Goal: Task Accomplishment & Management: Manage account settings

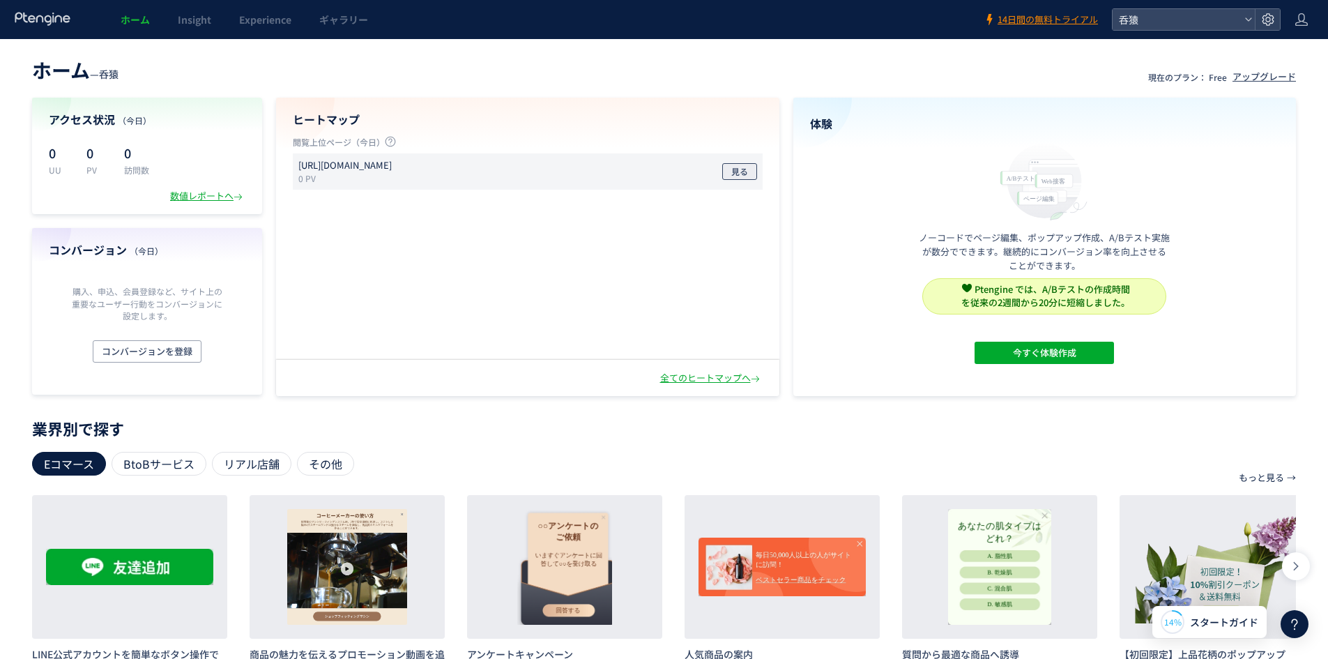
click at [735, 173] on span "見る" at bounding box center [739, 171] width 17 height 17
click at [1278, 18] on div at bounding box center [1267, 19] width 25 height 21
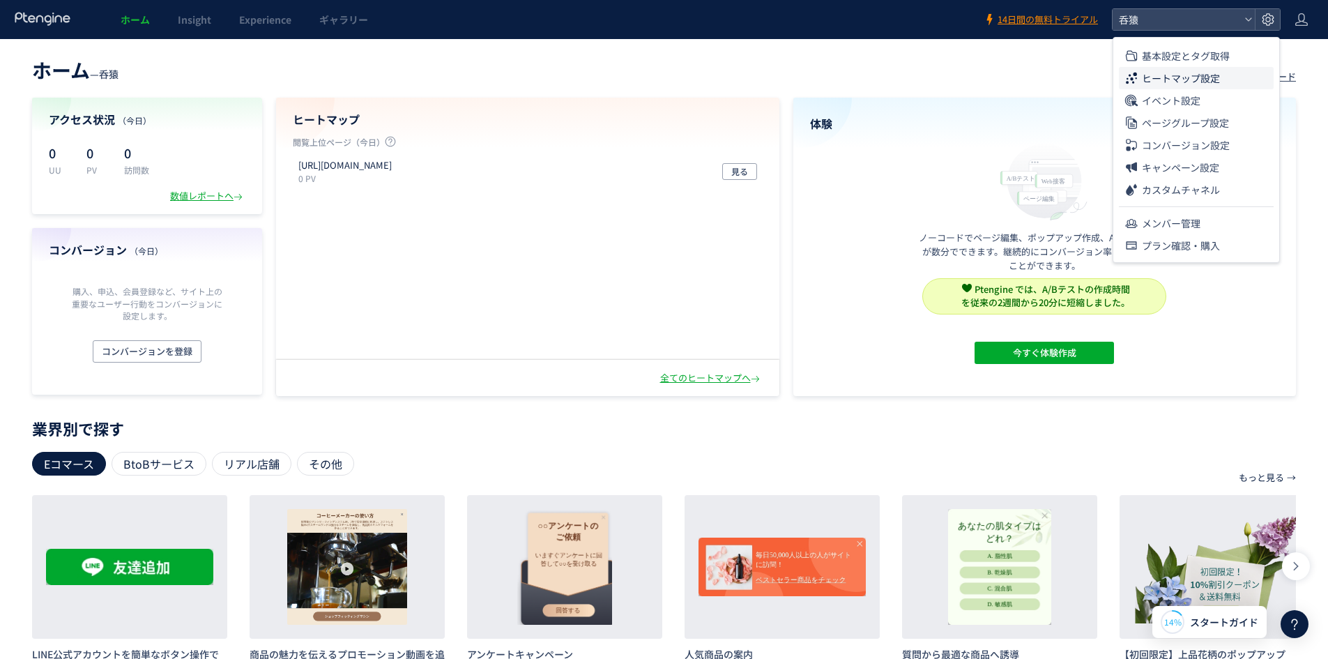
click at [1206, 79] on span "ヒートマップ設定" at bounding box center [1181, 78] width 78 height 22
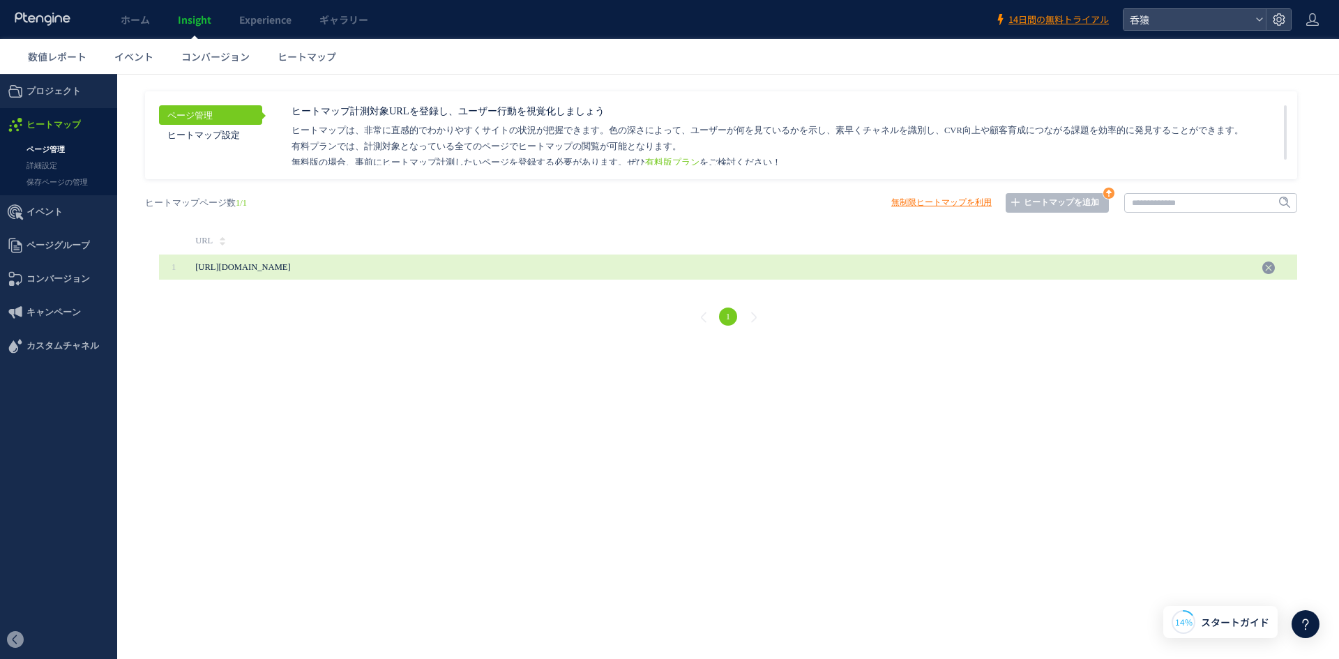
click at [290, 272] on span "[URL][DOMAIN_NAME]" at bounding box center [242, 267] width 95 height 10
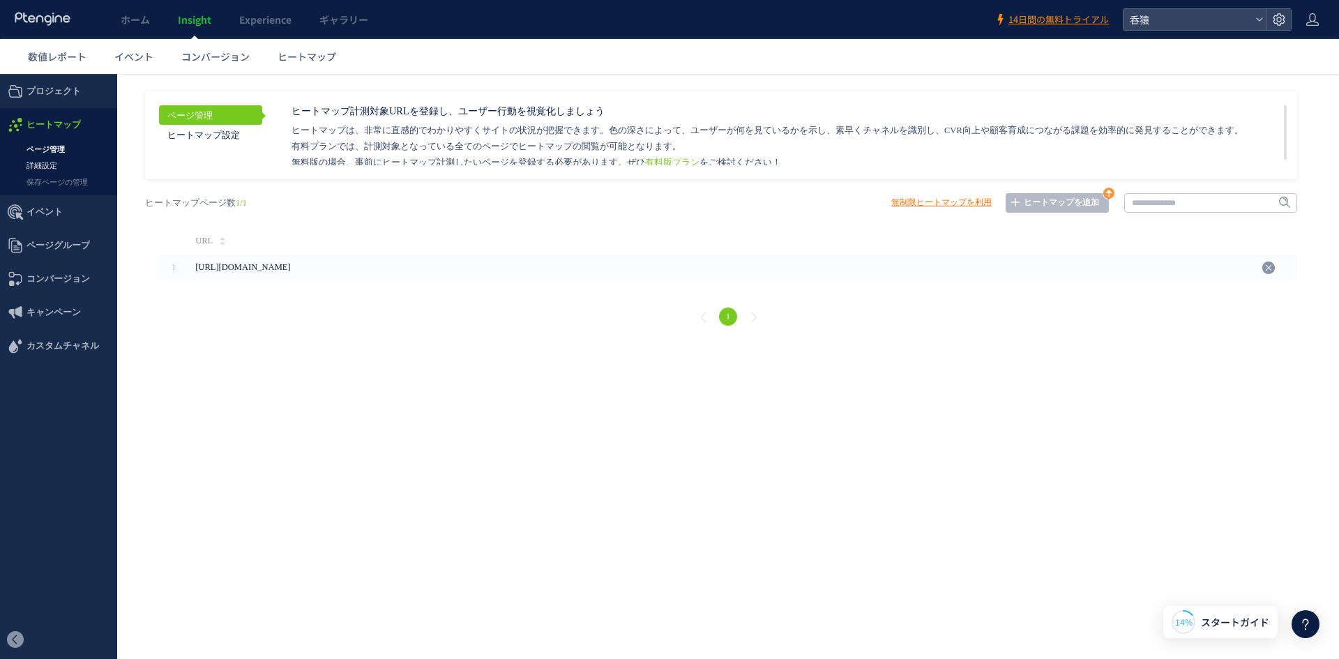
click at [44, 158] on link "詳細設定" at bounding box center [58, 166] width 117 height 16
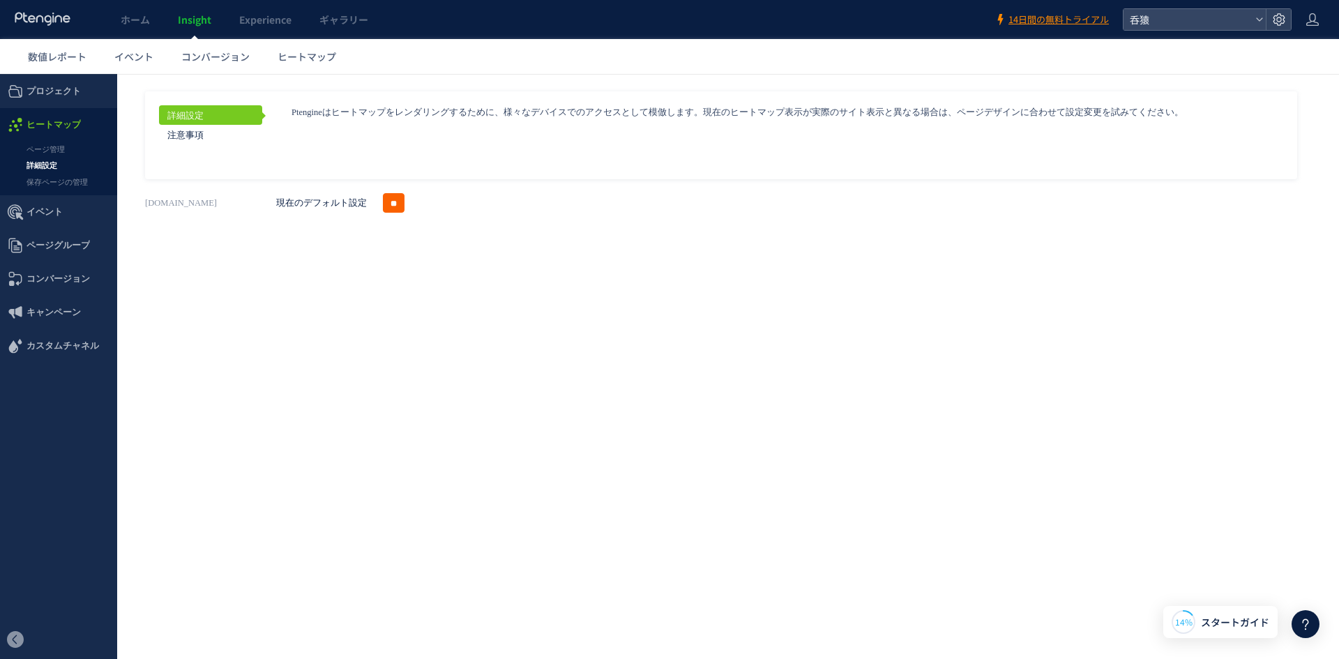
click at [394, 203] on input "**" at bounding box center [394, 203] width 22 height 20
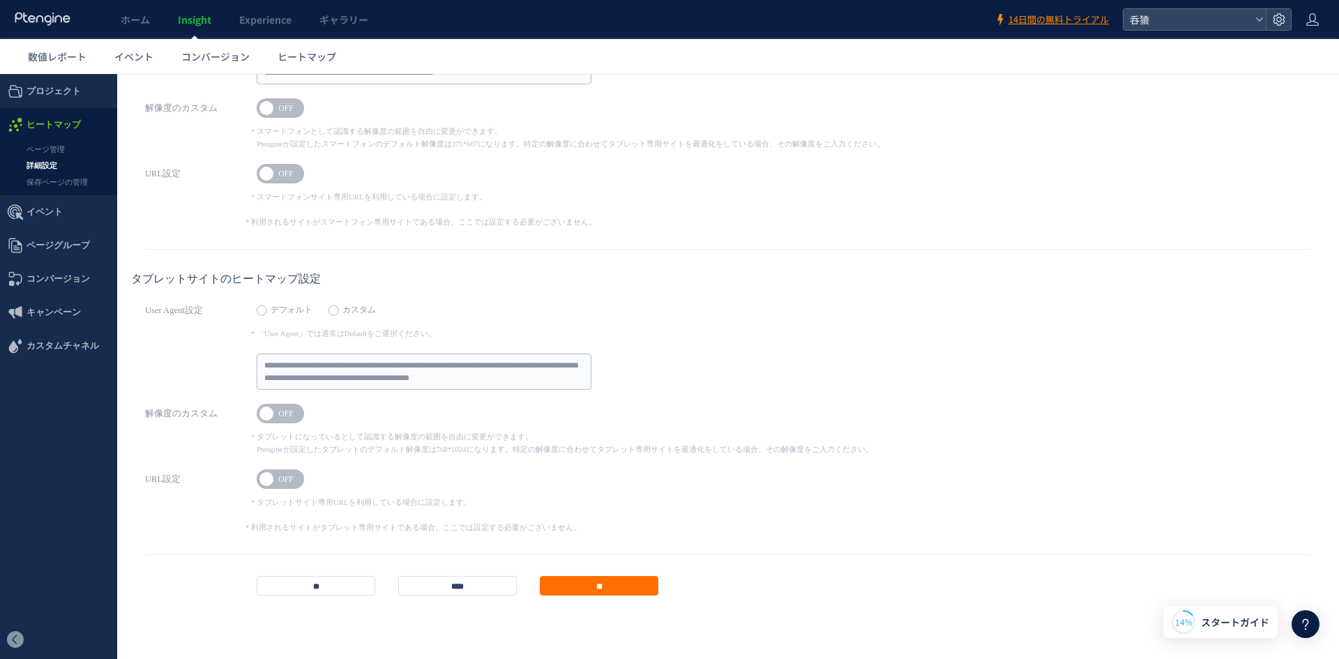
scroll to position [427, 0]
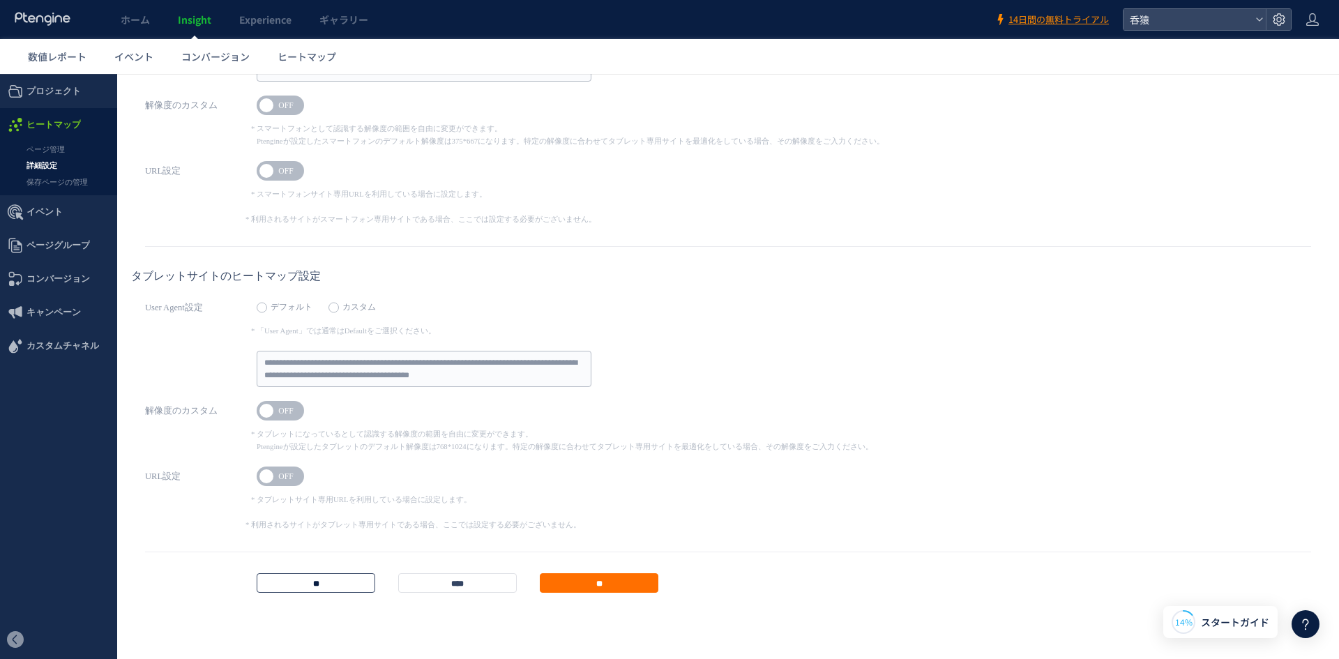
click at [336, 590] on input "**" at bounding box center [316, 583] width 119 height 20
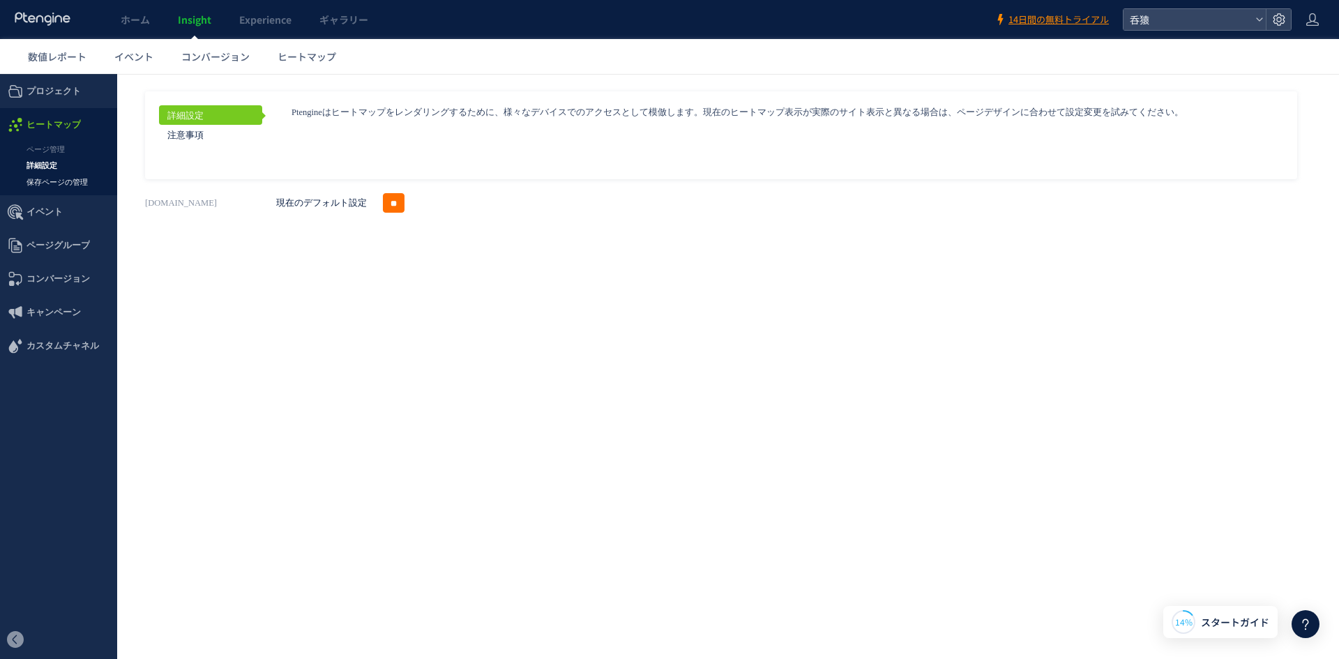
click at [63, 182] on link "保存ページの管理" at bounding box center [58, 182] width 117 height 16
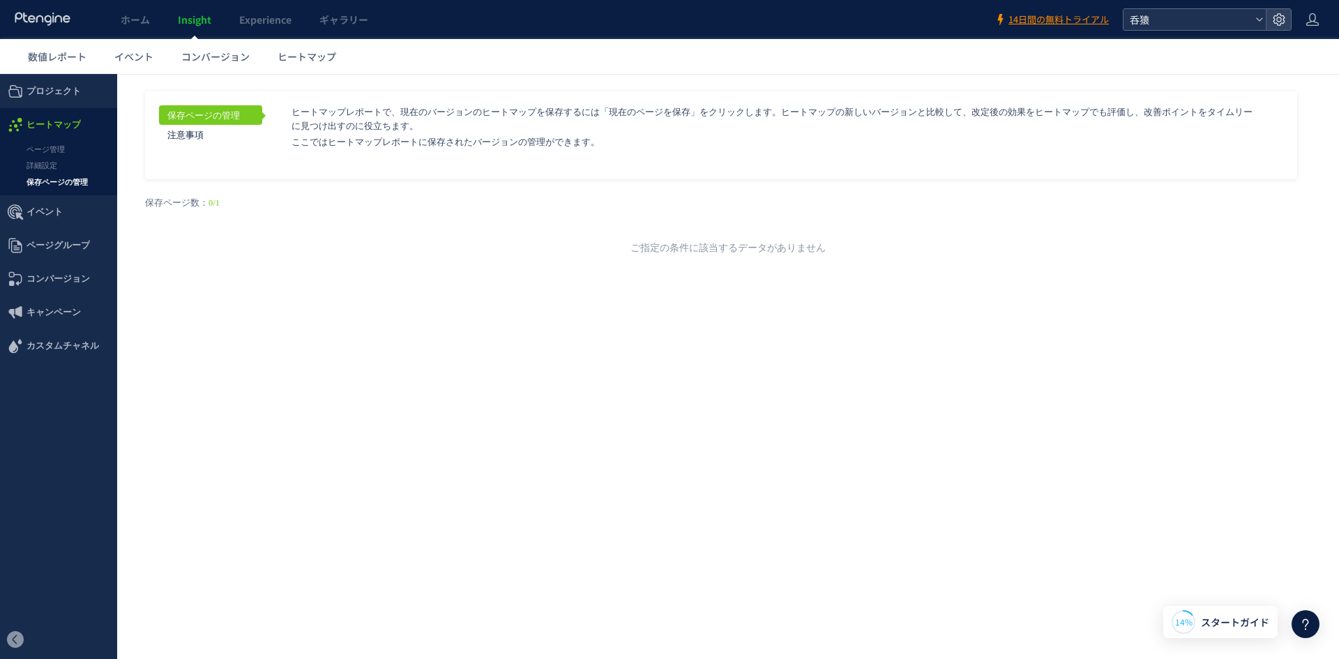
click at [1139, 20] on span "呑猿" at bounding box center [1187, 19] width 124 height 21
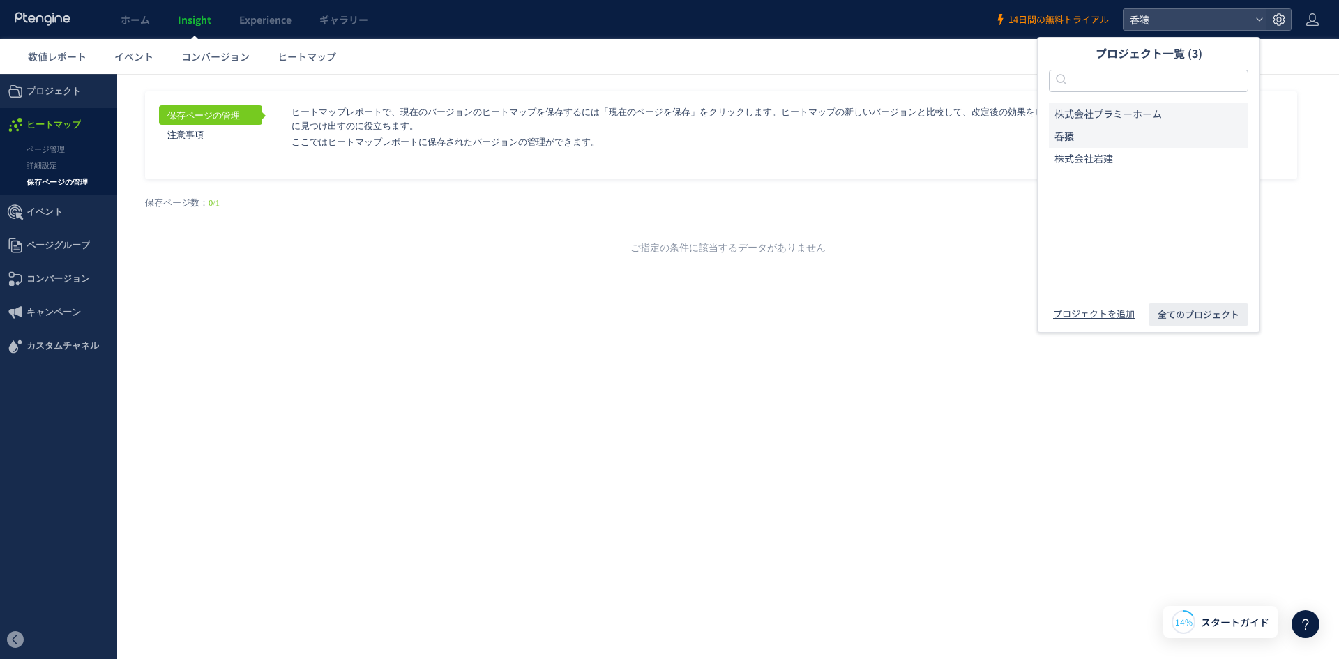
click at [1113, 110] on span "株式会社プラミーホーム" at bounding box center [1107, 114] width 107 height 14
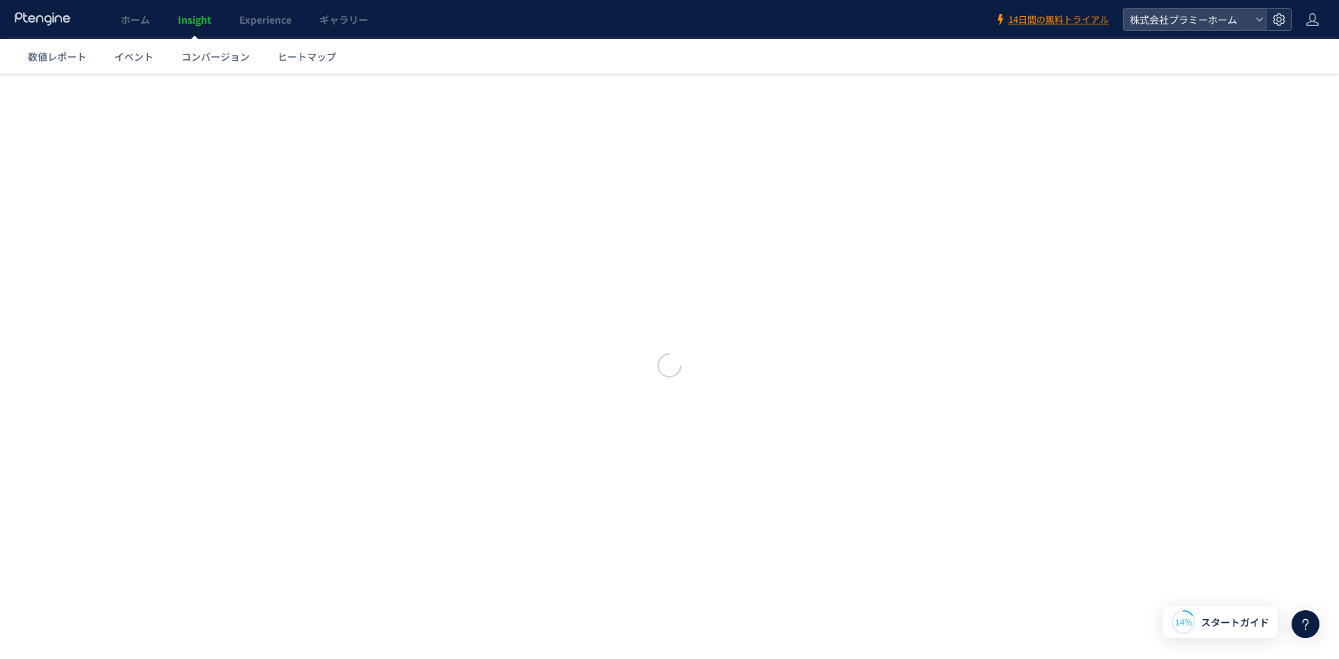
click at [1278, 15] on icon at bounding box center [1279, 20] width 14 height 14
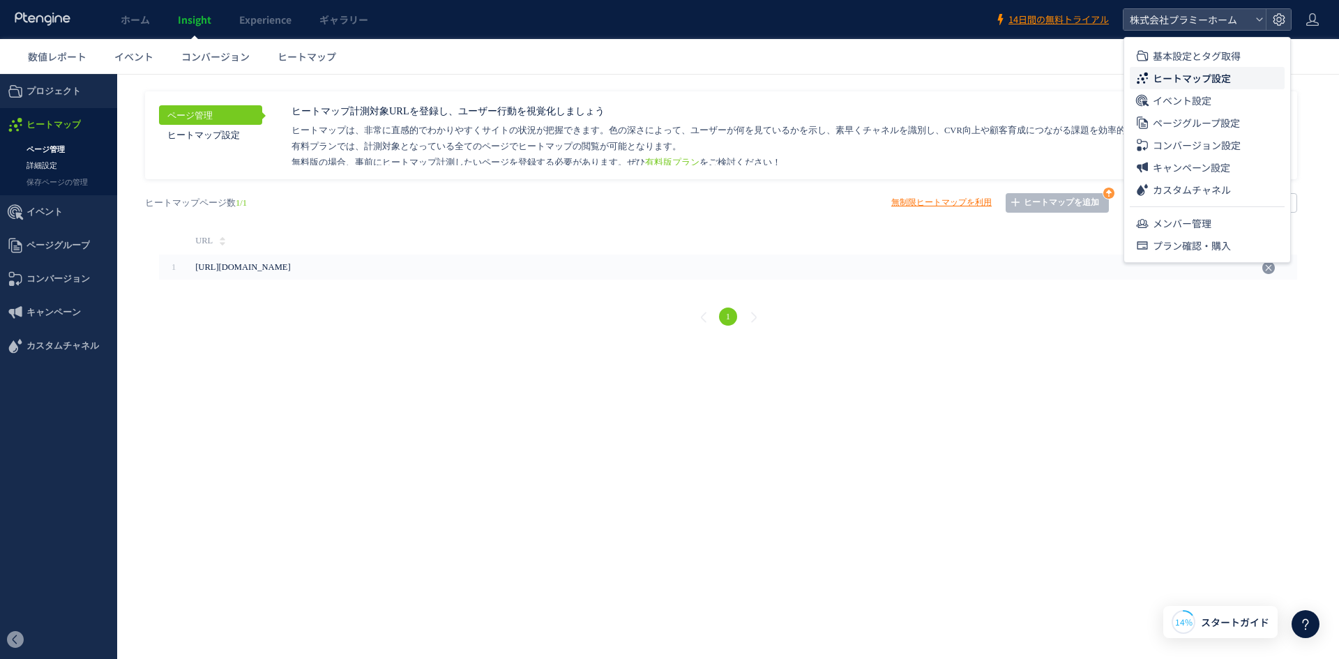
click at [49, 166] on link "詳細設定" at bounding box center [58, 166] width 117 height 16
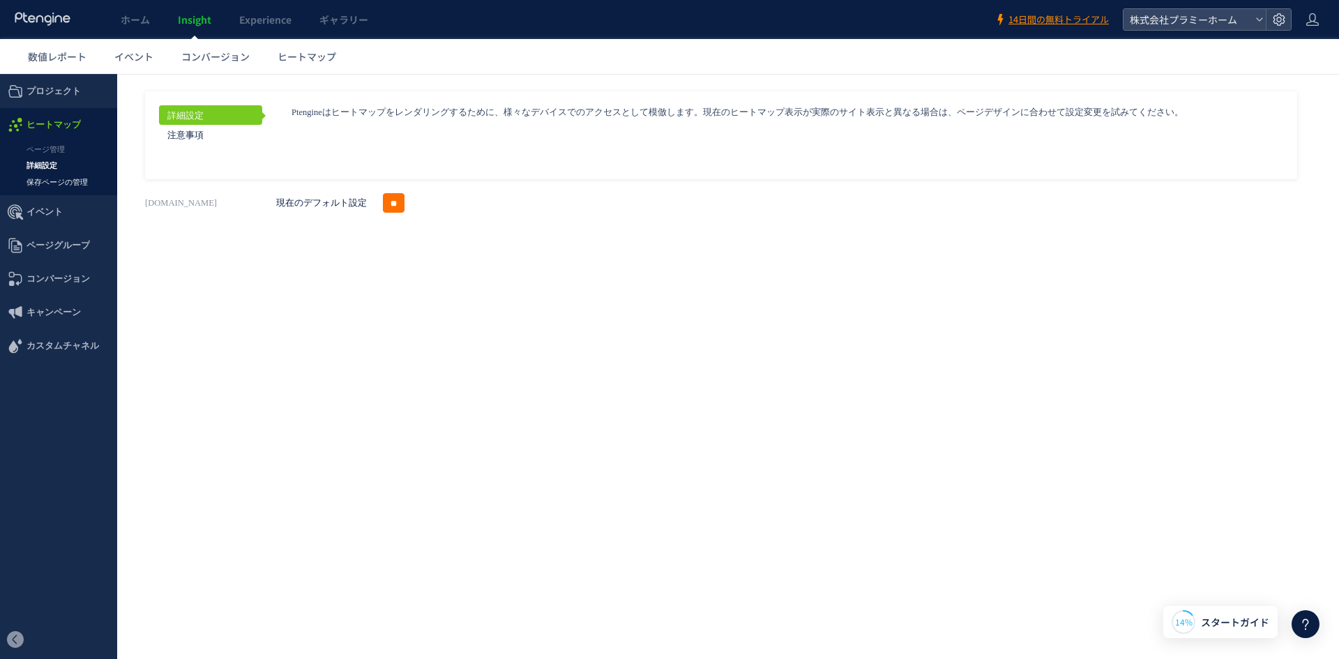
click at [57, 178] on link "保存ページの管理" at bounding box center [58, 182] width 117 height 16
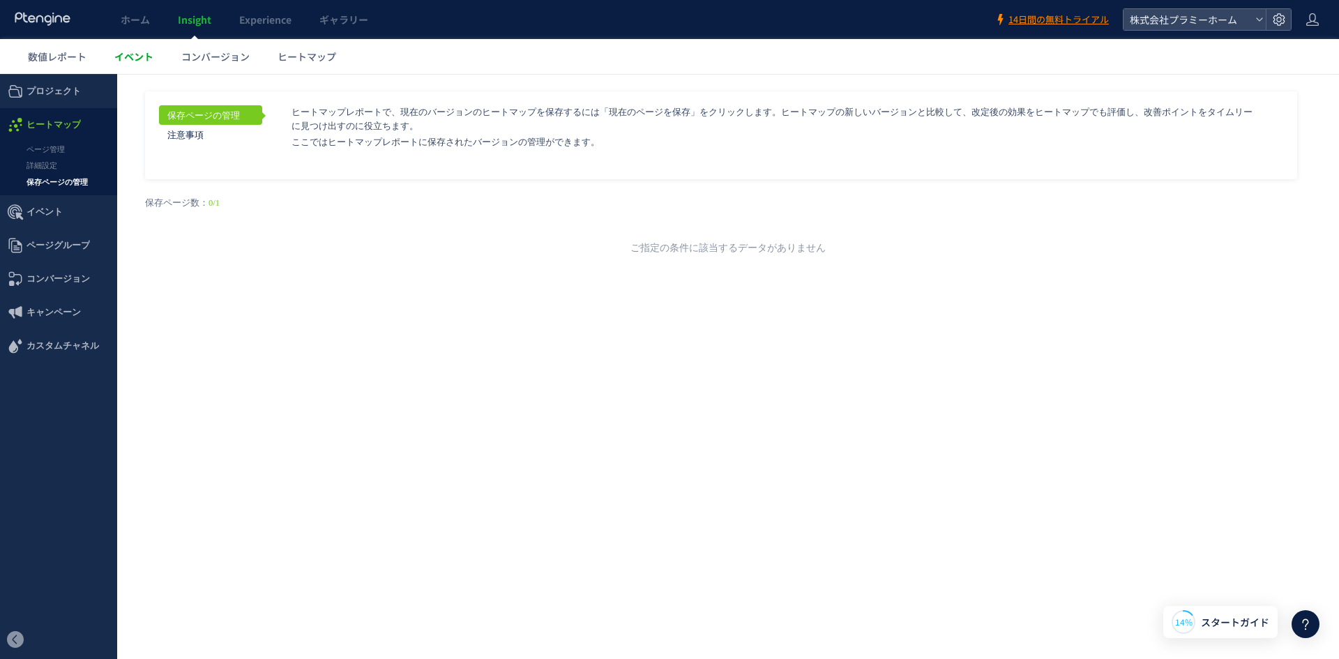
drag, startPoint x: 151, startPoint y: 56, endPoint x: 183, endPoint y: 54, distance: 32.1
click at [152, 56] on span "イベント" at bounding box center [133, 56] width 39 height 14
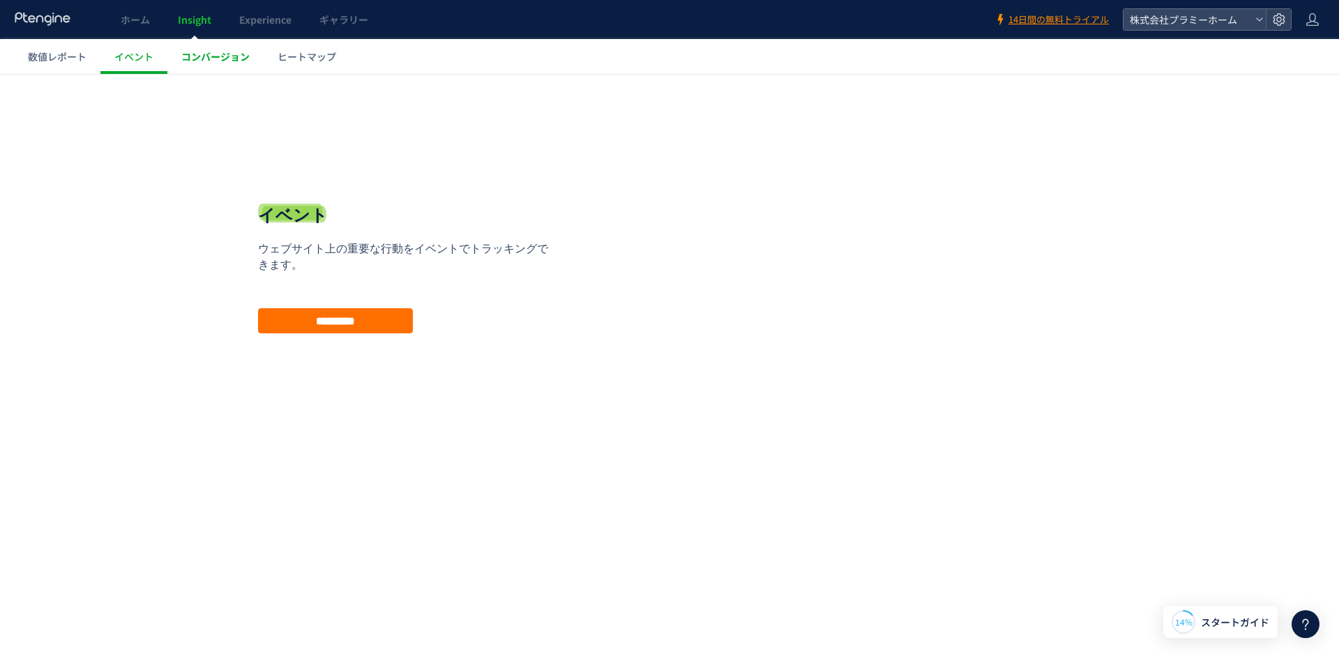
click at [206, 53] on span "コンバージョン" at bounding box center [215, 56] width 68 height 14
click at [330, 67] on link "ヒートマップ" at bounding box center [307, 56] width 86 height 35
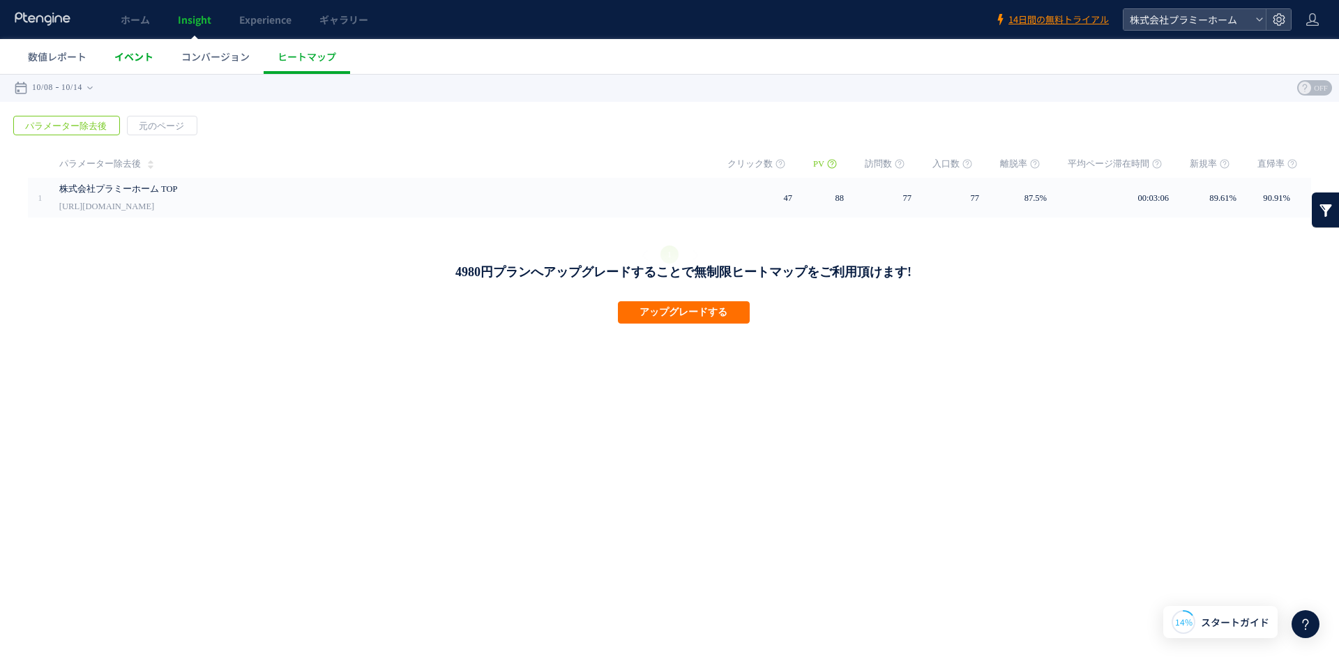
drag, startPoint x: 56, startPoint y: 56, endPoint x: 114, endPoint y: 69, distance: 59.2
click at [59, 59] on span "数値レポート" at bounding box center [57, 56] width 59 height 14
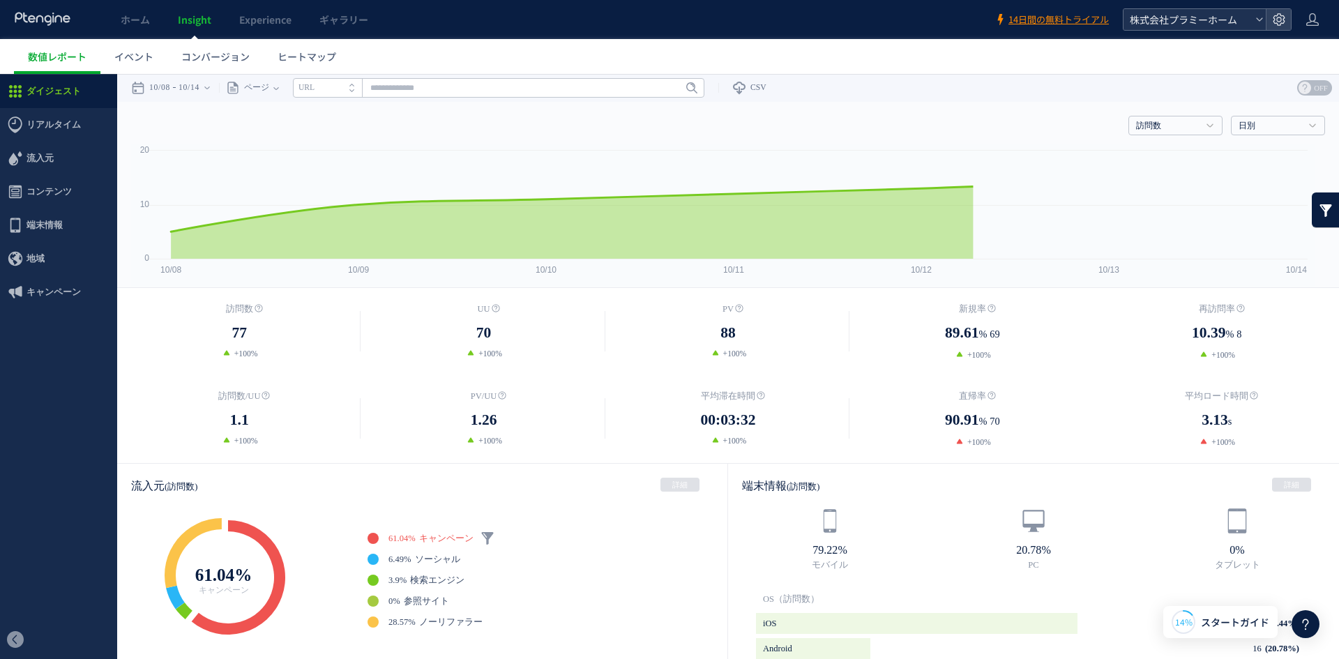
click at [1232, 23] on span "株式会社プラミーホーム" at bounding box center [1187, 19] width 124 height 21
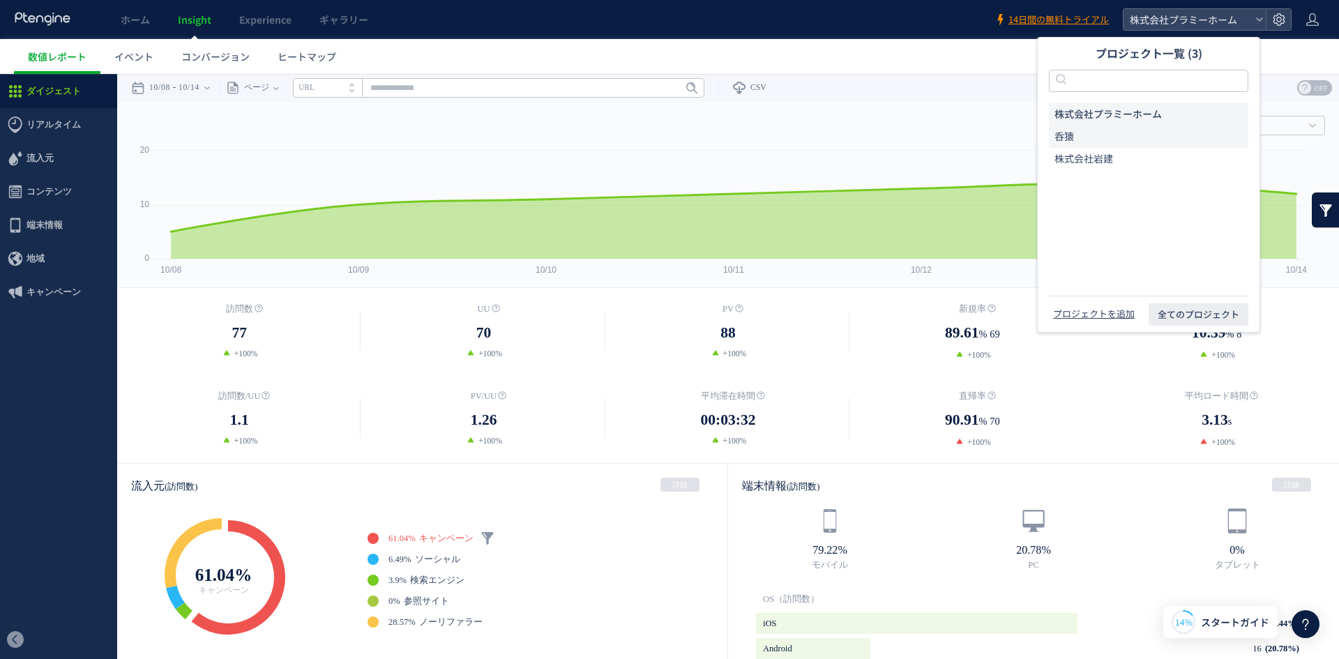
click at [1147, 139] on li "呑猿" at bounding box center [1148, 136] width 199 height 22
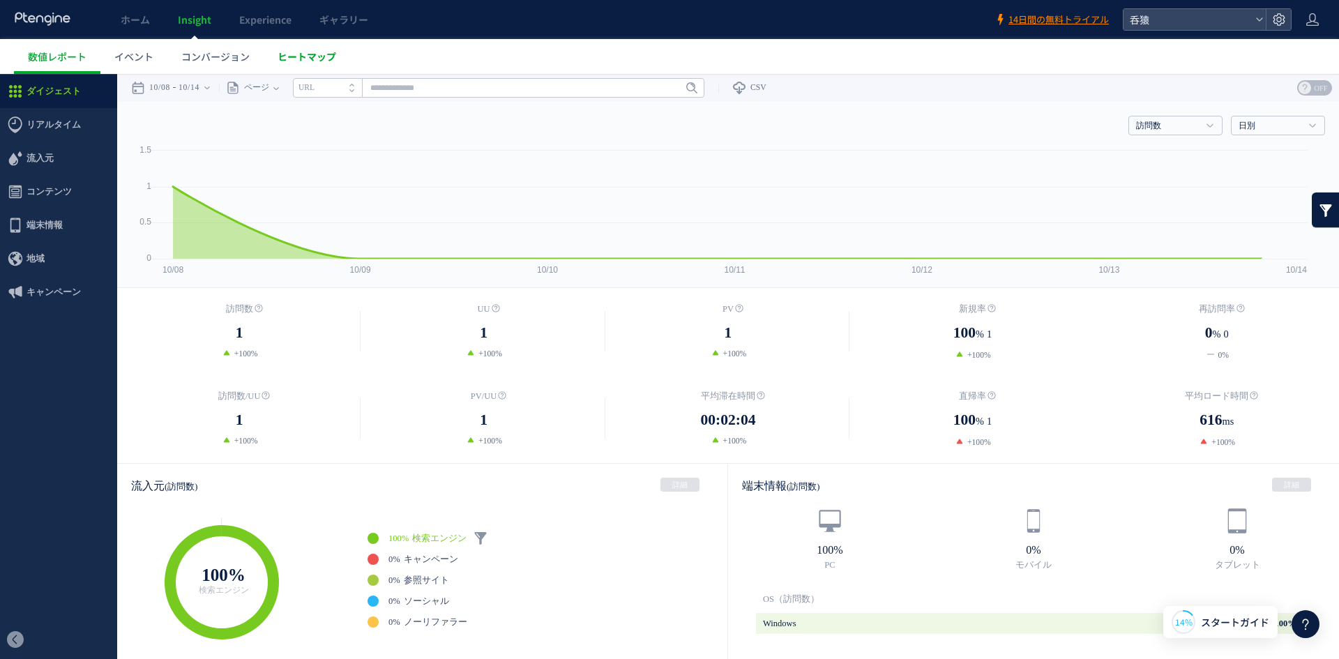
click at [301, 52] on span "ヒートマップ" at bounding box center [306, 56] width 59 height 14
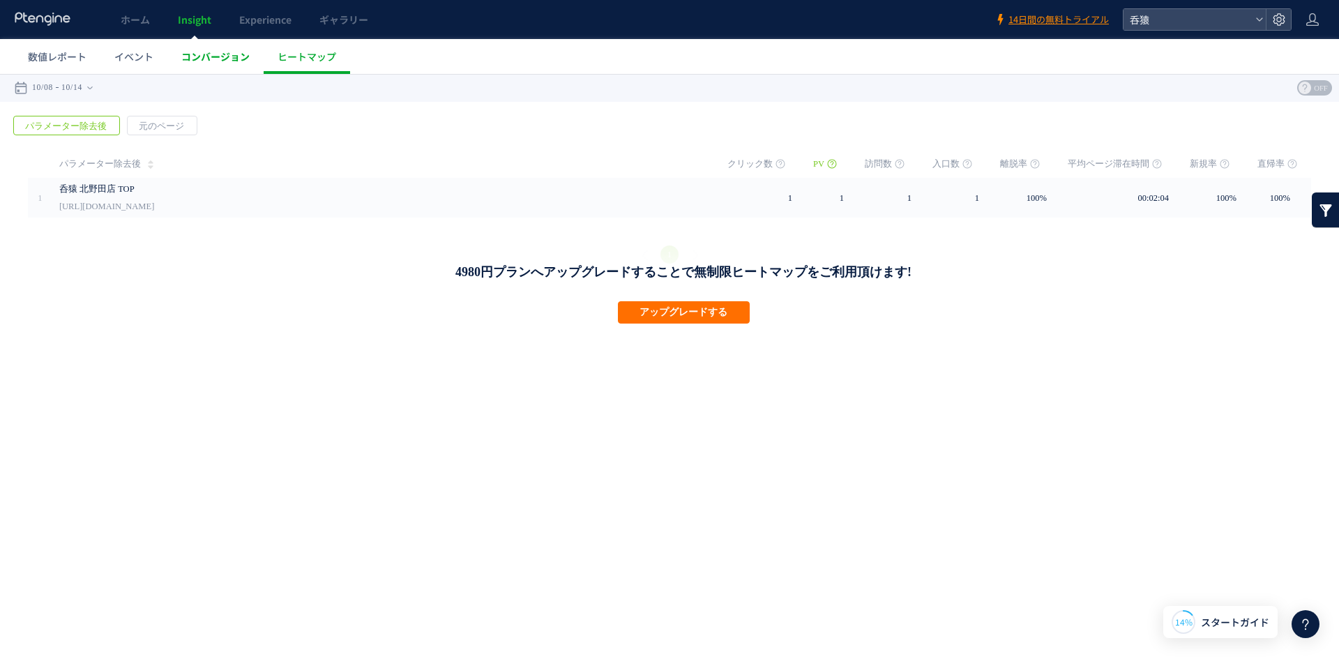
click at [217, 66] on link "コンバージョン" at bounding box center [215, 56] width 96 height 35
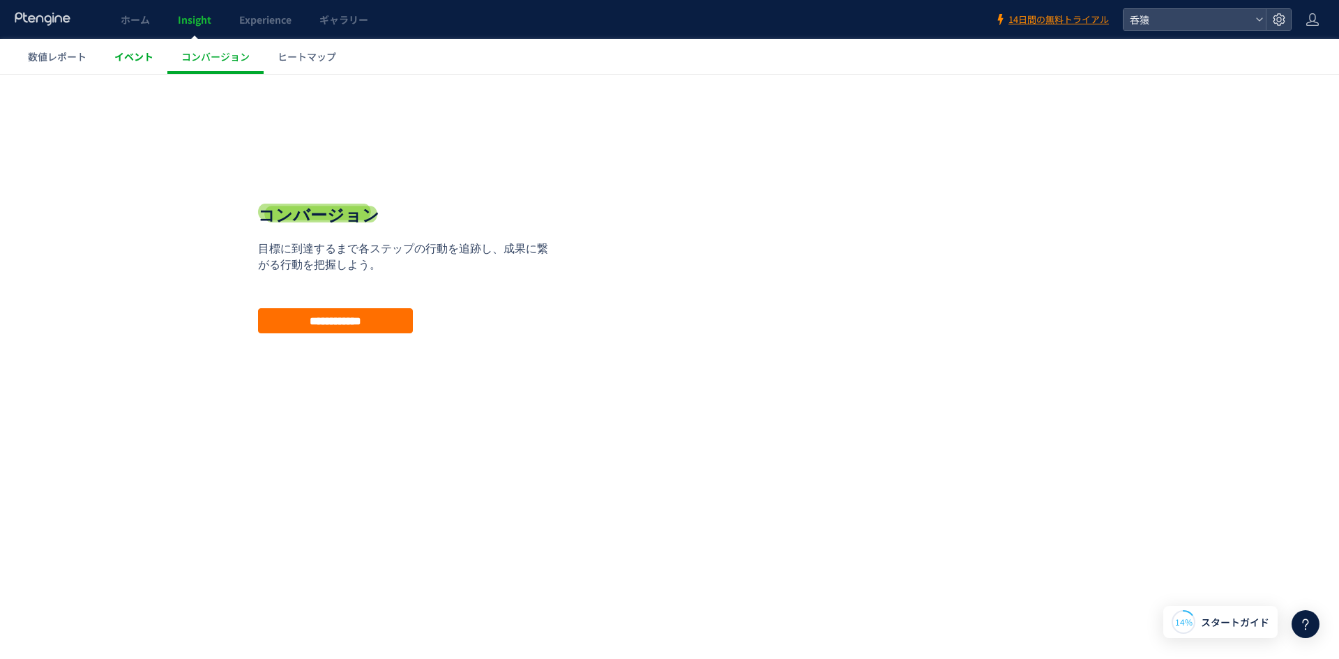
click at [135, 66] on link "イベント" at bounding box center [133, 56] width 67 height 35
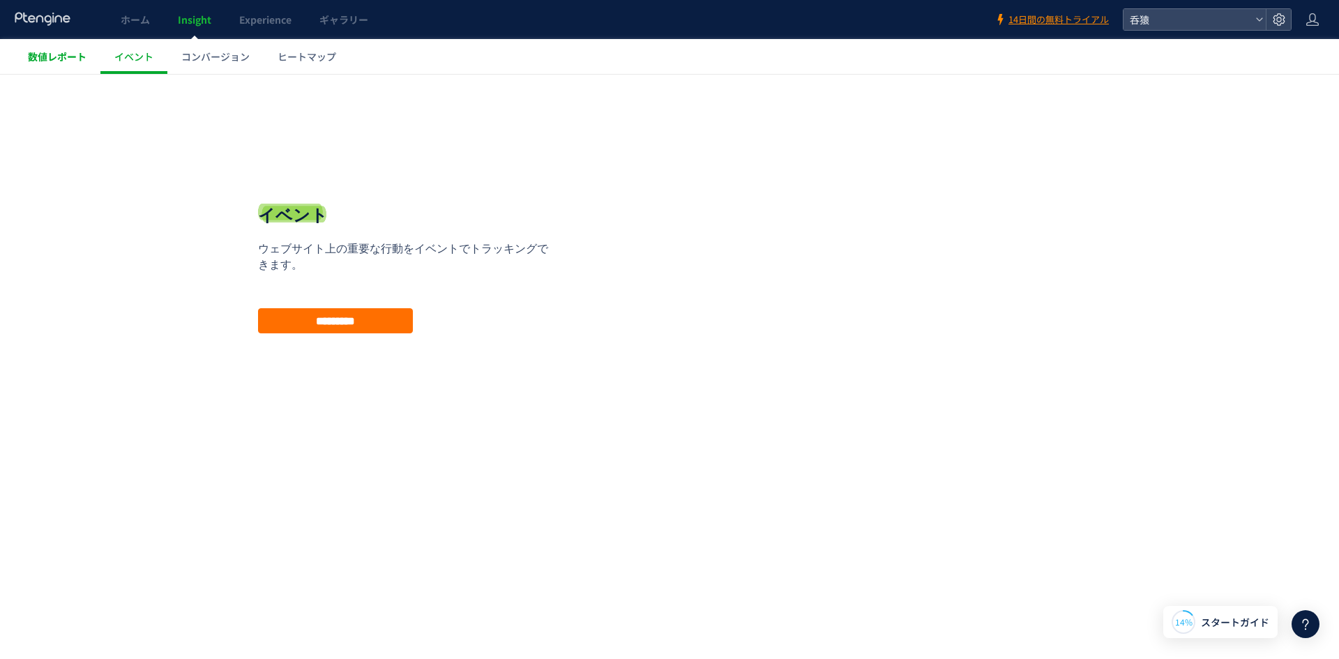
click at [67, 52] on span "数値レポート" at bounding box center [57, 56] width 59 height 14
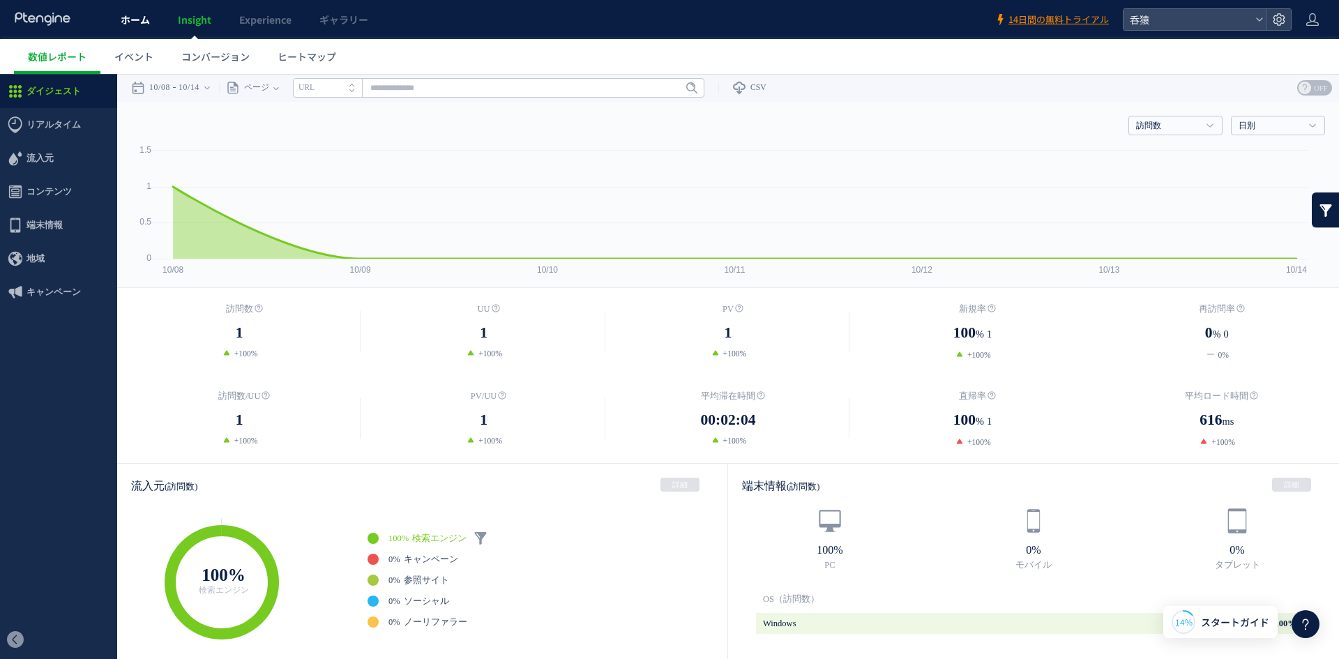
click at [128, 27] on link "ホーム" at bounding box center [135, 19] width 57 height 39
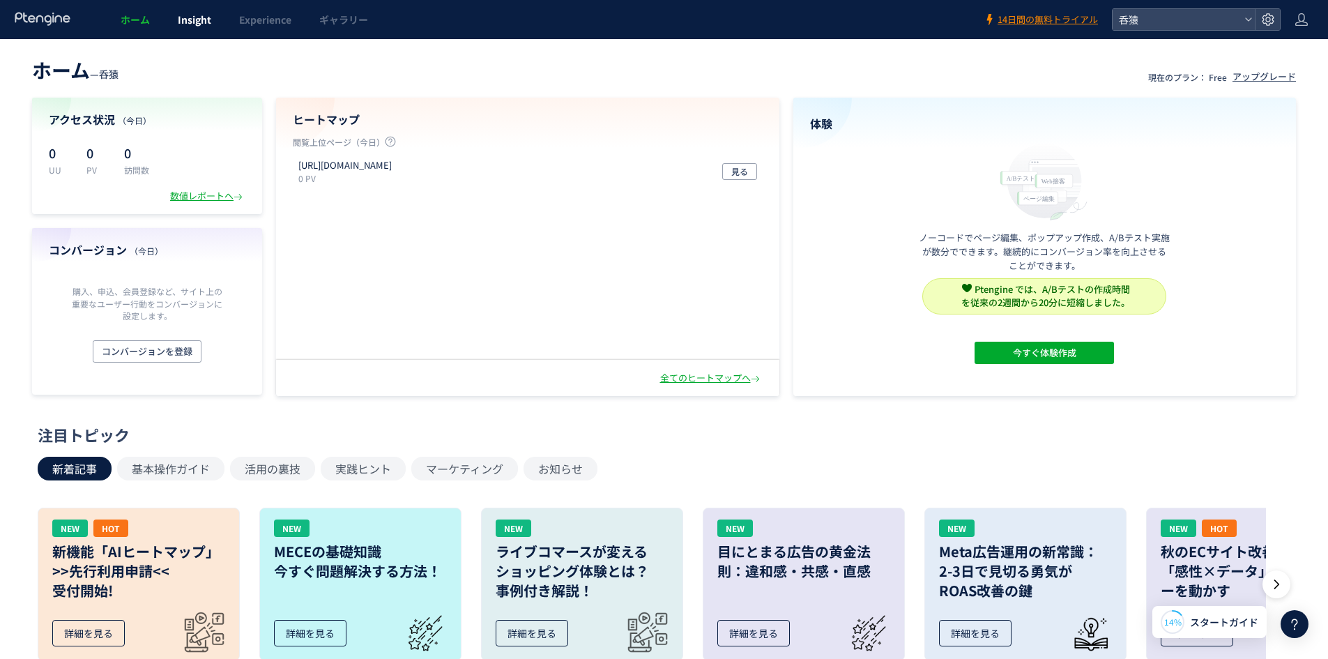
click at [206, 20] on span "Insight" at bounding box center [194, 20] width 33 height 14
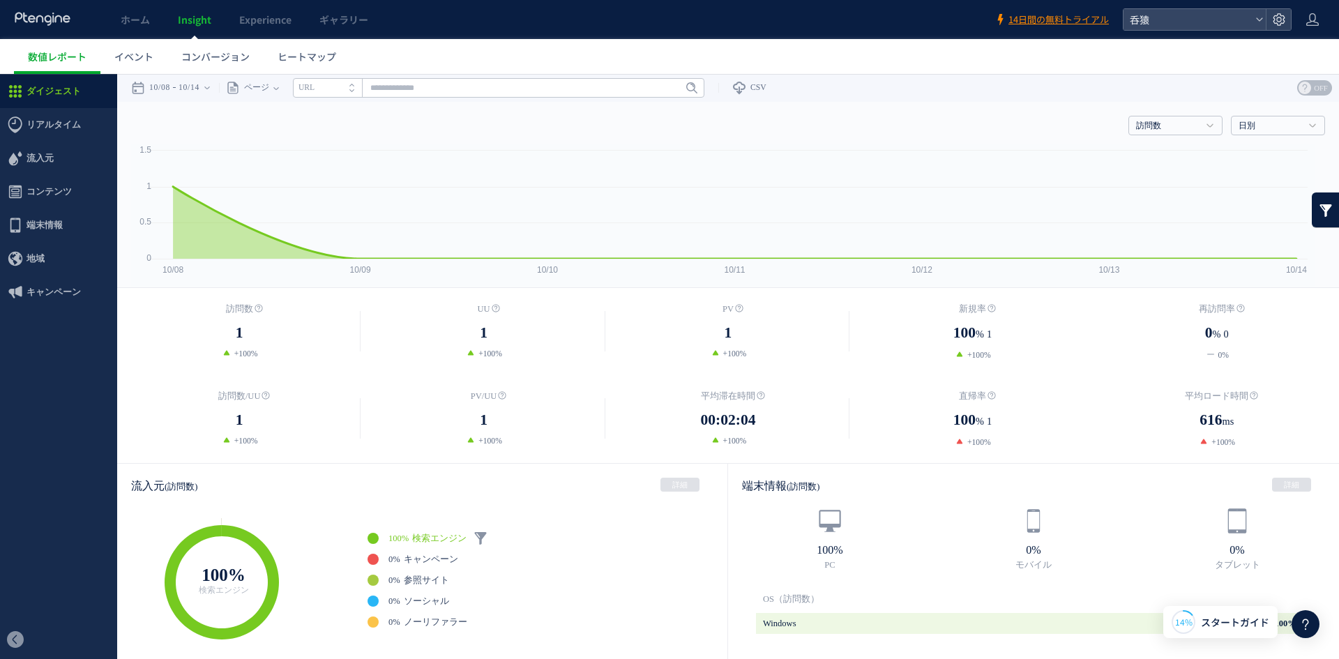
click at [1159, 113] on div "訪問数 訪問数 [GEOGRAPHIC_DATA] PV 新規率 再訪問率 訪問数/UU PV/UU 平均滞在時間 直帰率 平均ロード時間 日別" at bounding box center [728, 123] width 1194 height 42
click at [1158, 120] on link "訪問数" at bounding box center [1167, 126] width 63 height 13
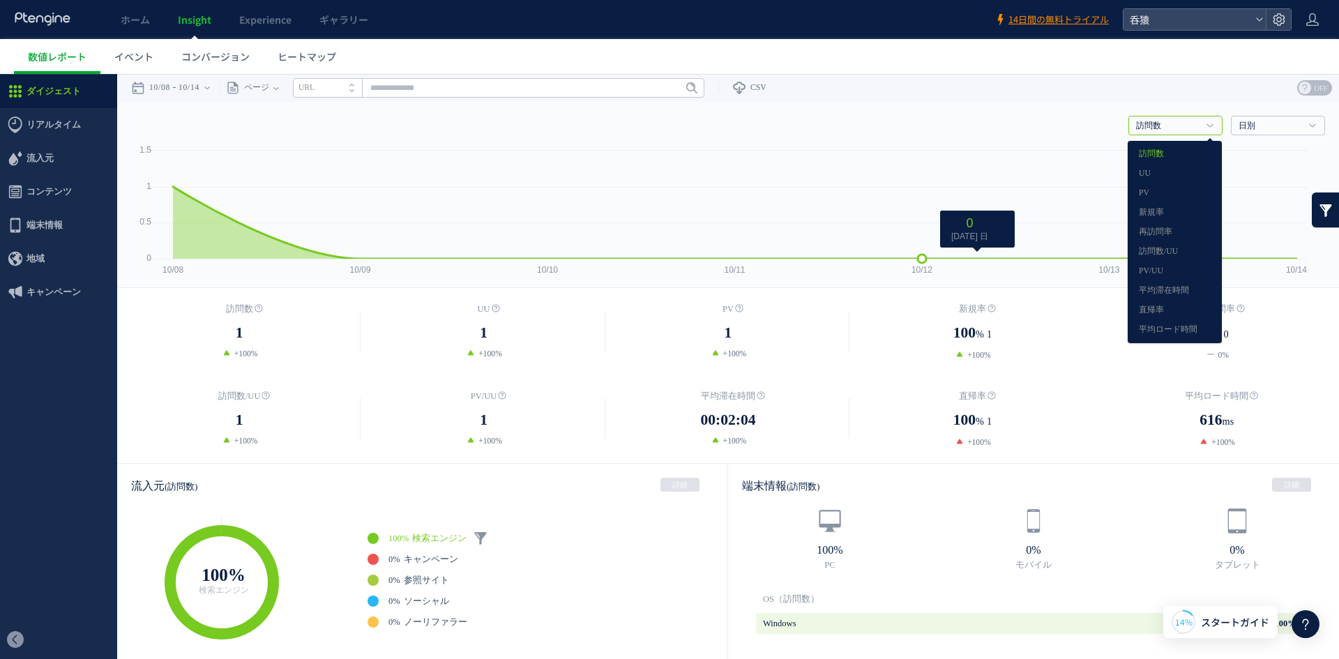
click at [885, 169] on rect at bounding box center [722, 216] width 1183 height 144
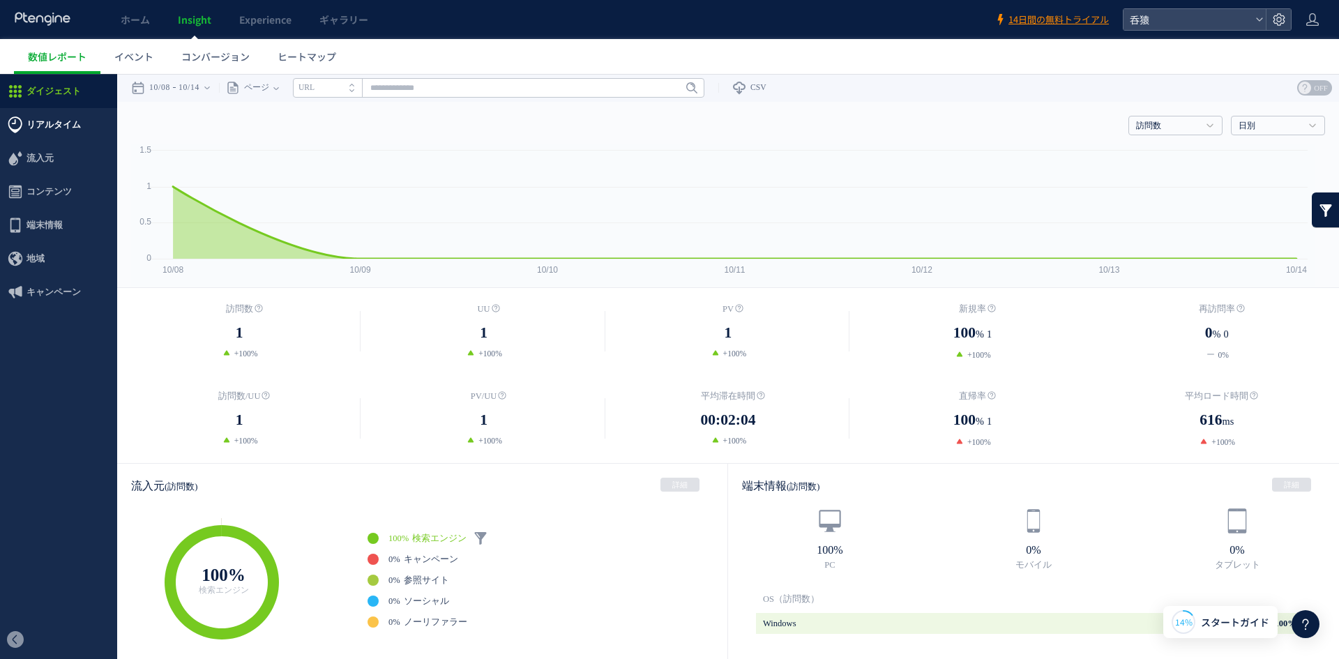
click at [71, 129] on span "リアルタイム" at bounding box center [53, 124] width 54 height 33
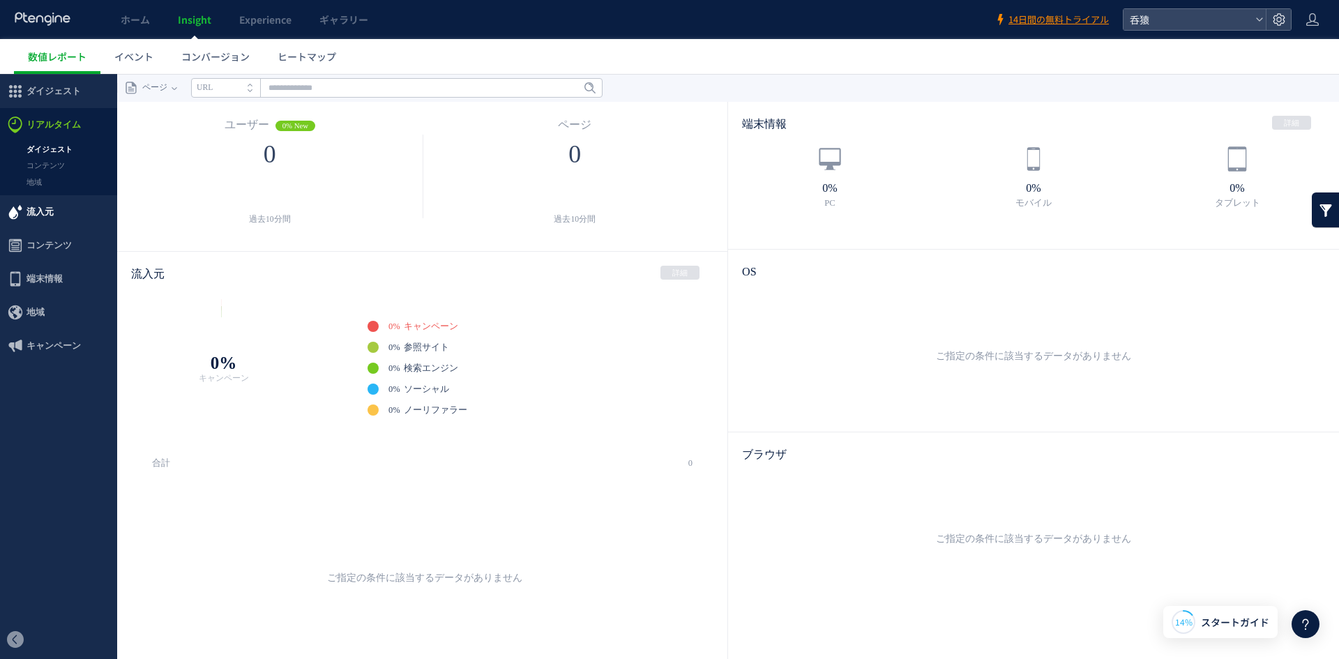
click at [43, 211] on span "流入元" at bounding box center [39, 211] width 27 height 33
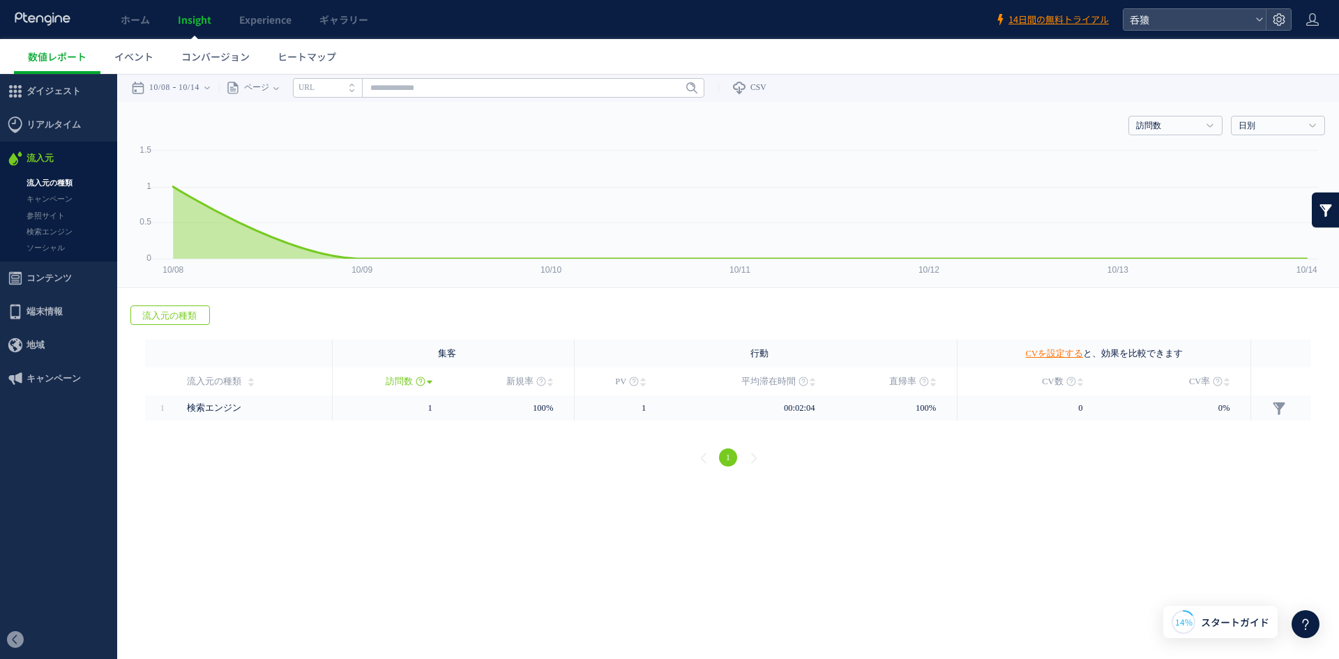
click at [53, 274] on span "コンテンツ" at bounding box center [48, 277] width 45 height 33
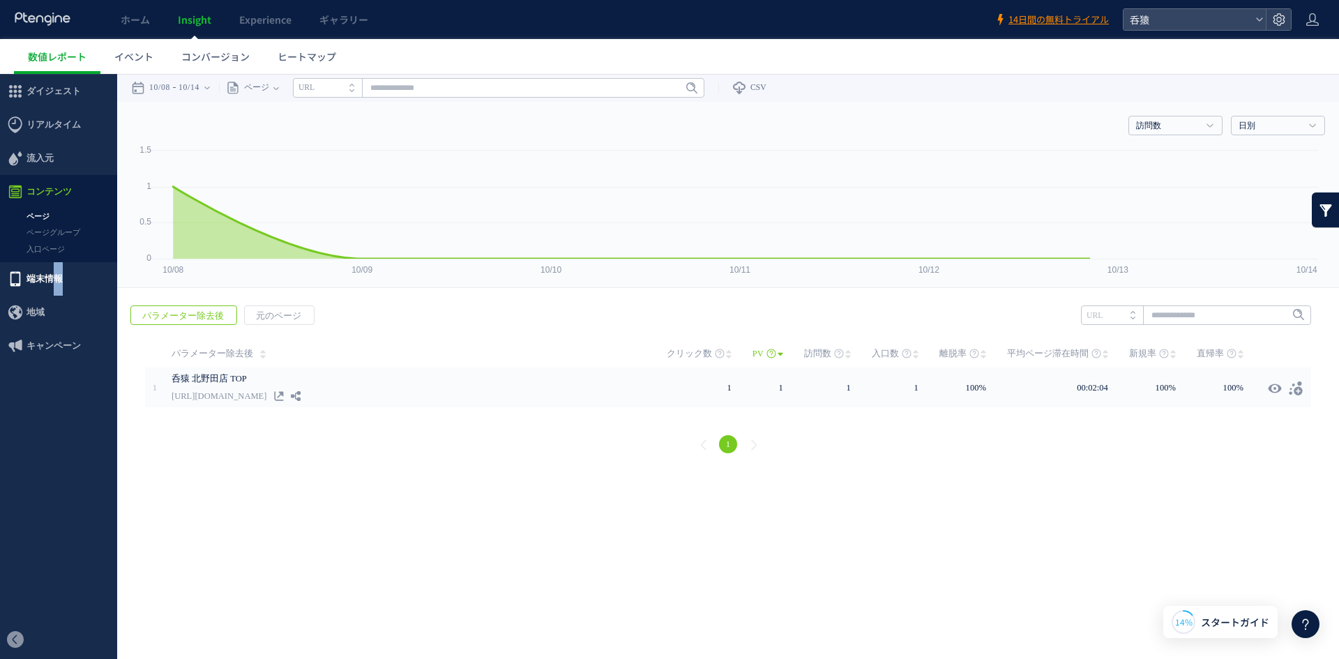
click at [56, 284] on span "端末情報" at bounding box center [44, 278] width 36 height 33
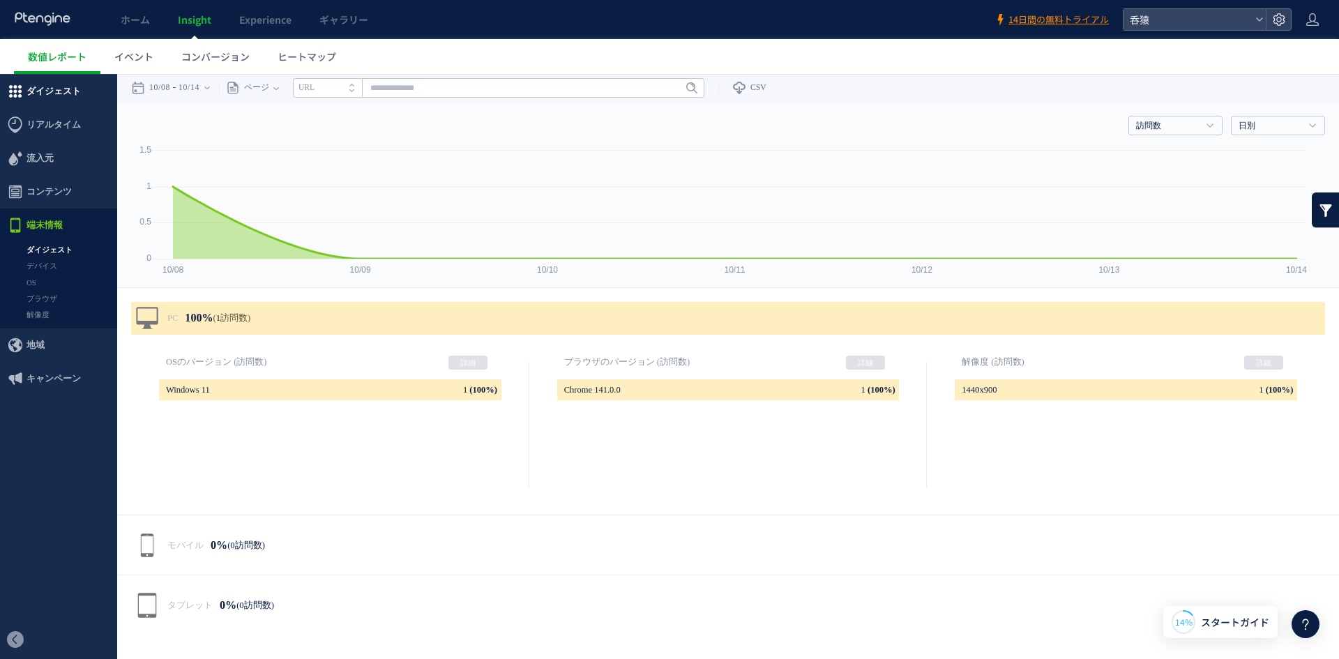
click at [55, 104] on span "ダイジェスト" at bounding box center [53, 91] width 54 height 33
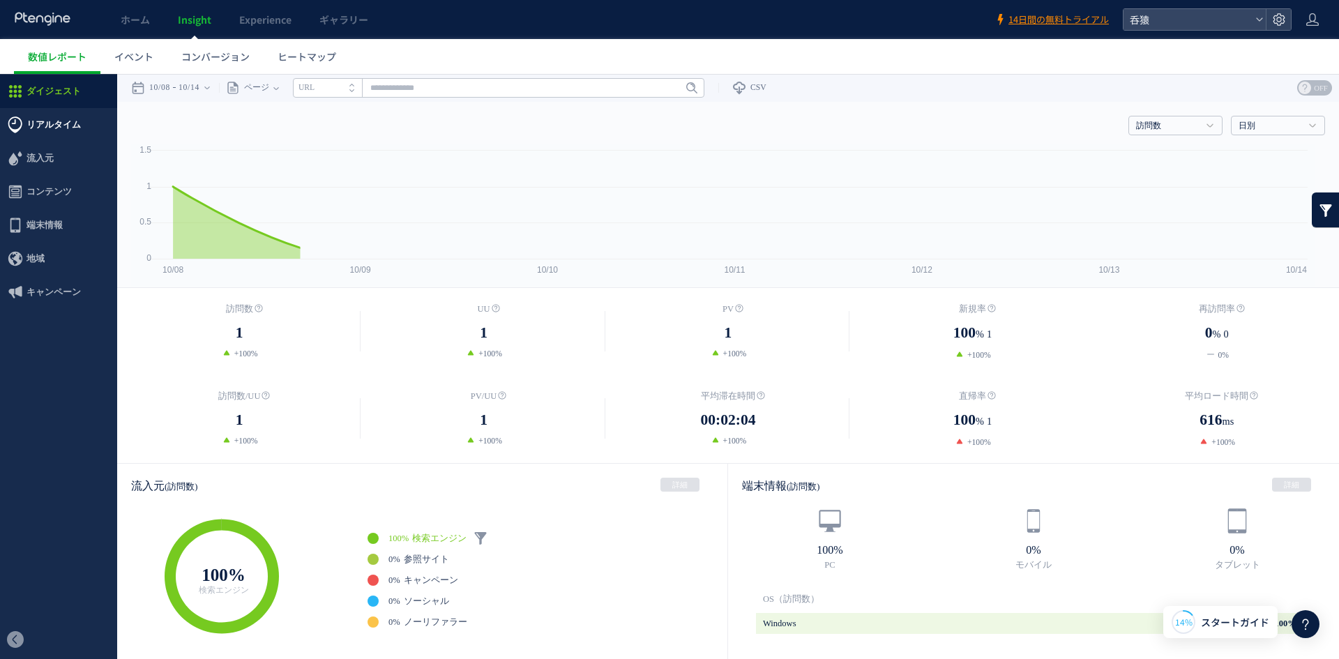
click at [61, 129] on span "リアルタイム" at bounding box center [53, 124] width 54 height 33
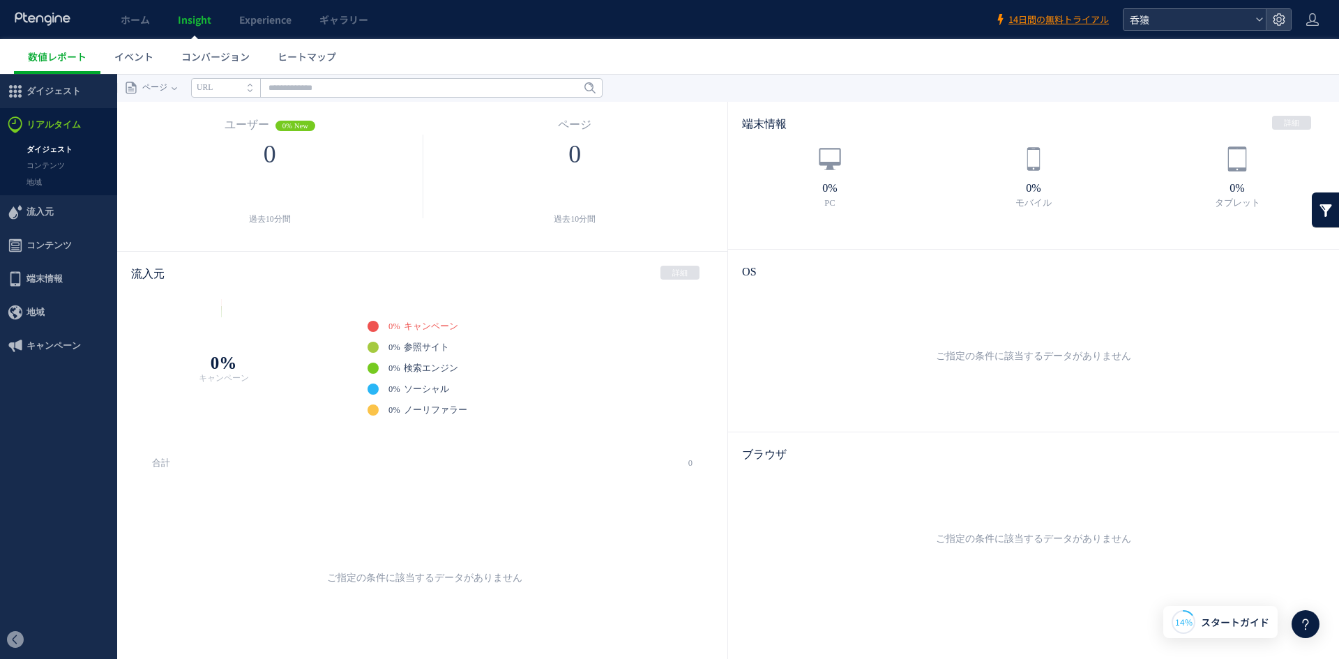
click at [1209, 22] on span "呑猿" at bounding box center [1187, 19] width 124 height 21
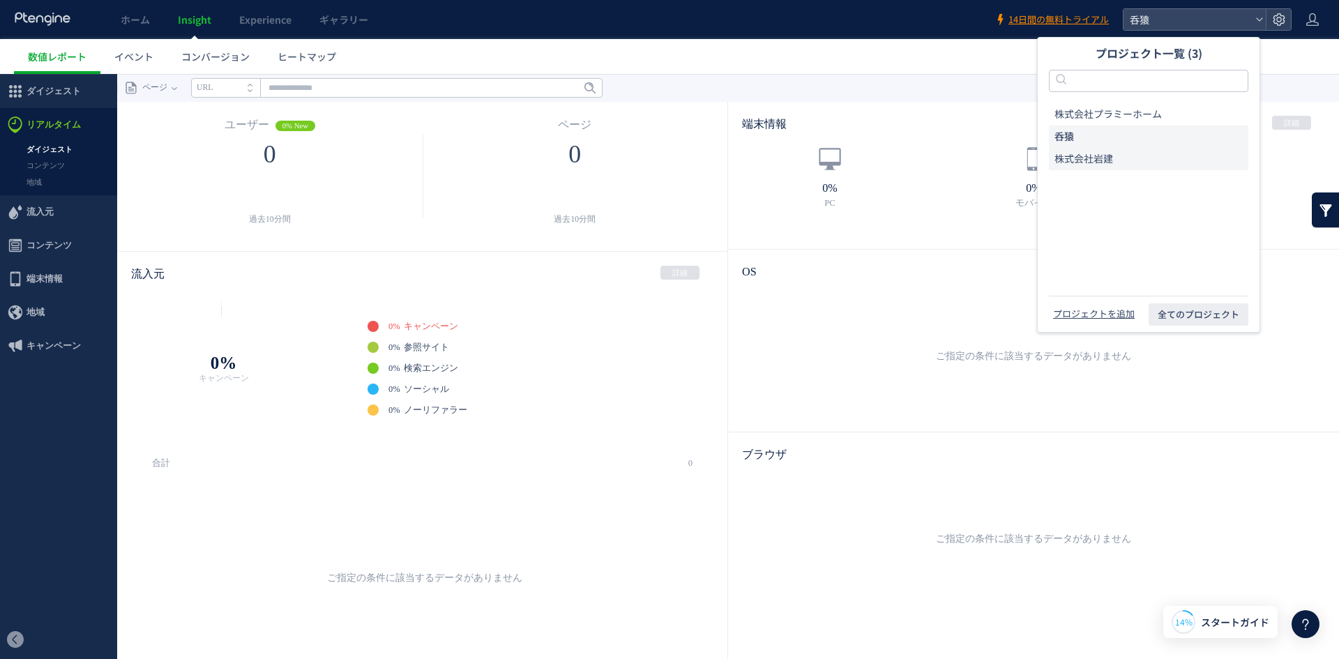
click at [1119, 157] on li "株式会社岩建" at bounding box center [1148, 159] width 199 height 22
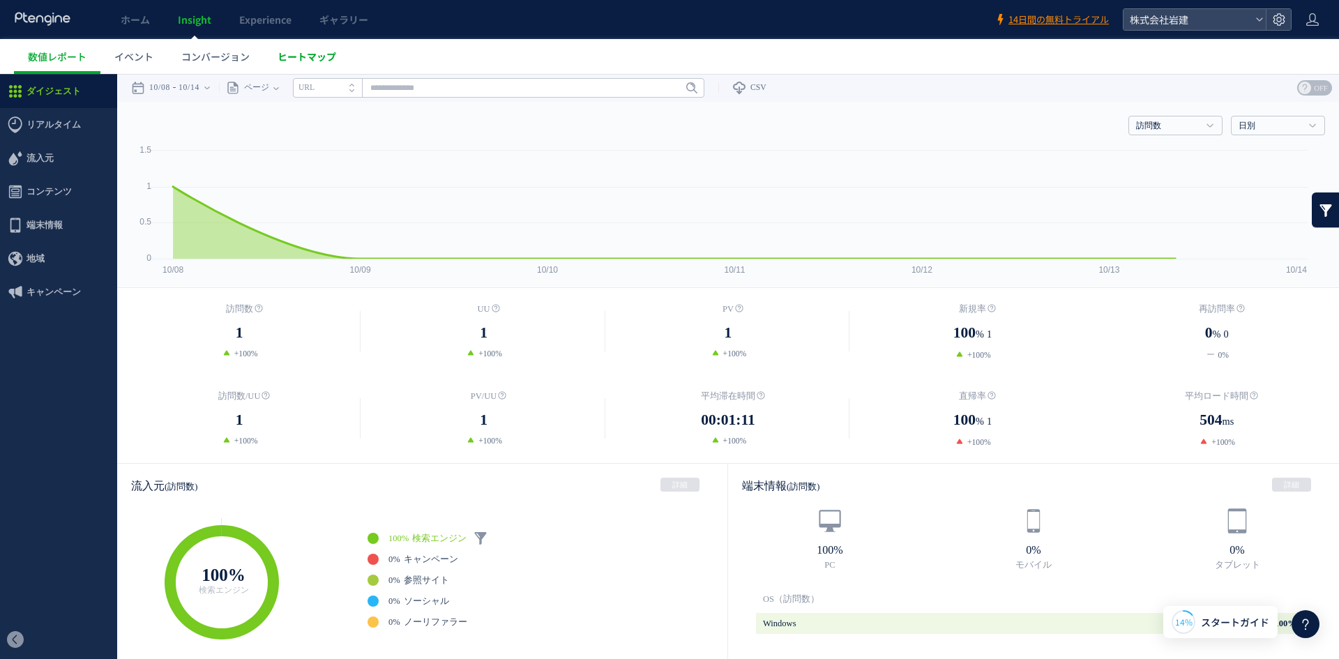
click at [314, 61] on span "ヒートマップ" at bounding box center [306, 56] width 59 height 14
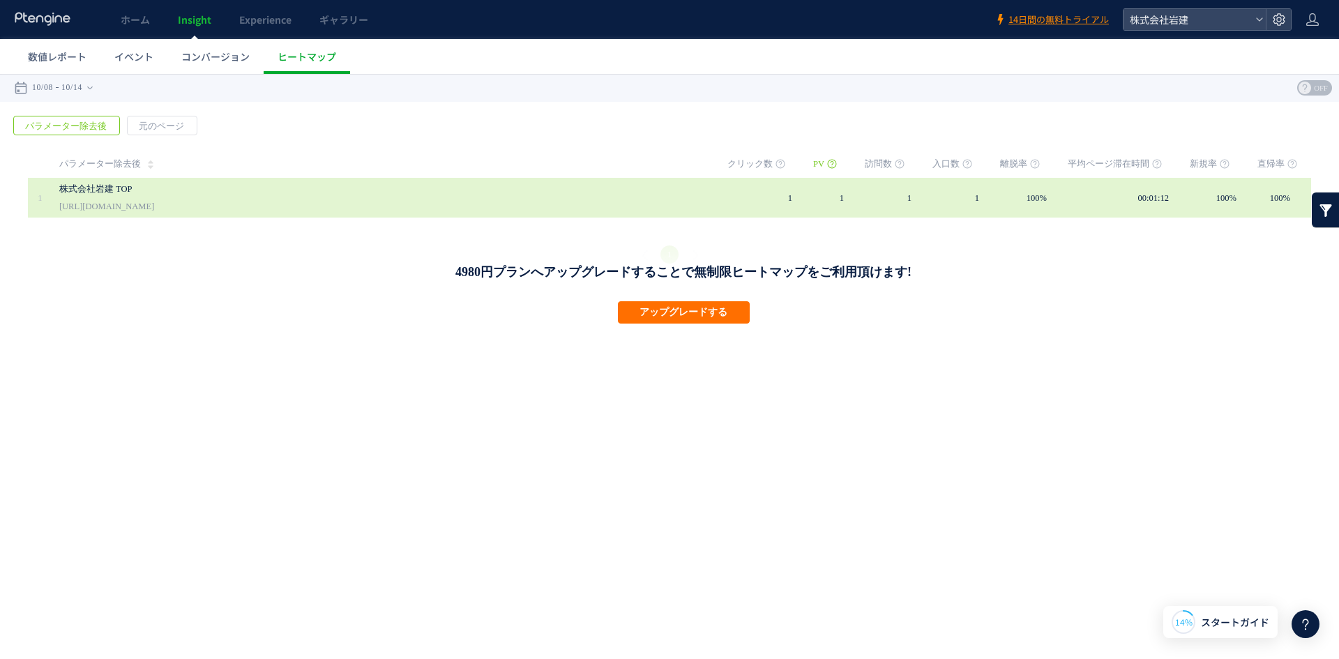
click at [106, 192] on link "株式会社岩建 TOP" at bounding box center [379, 189] width 641 height 17
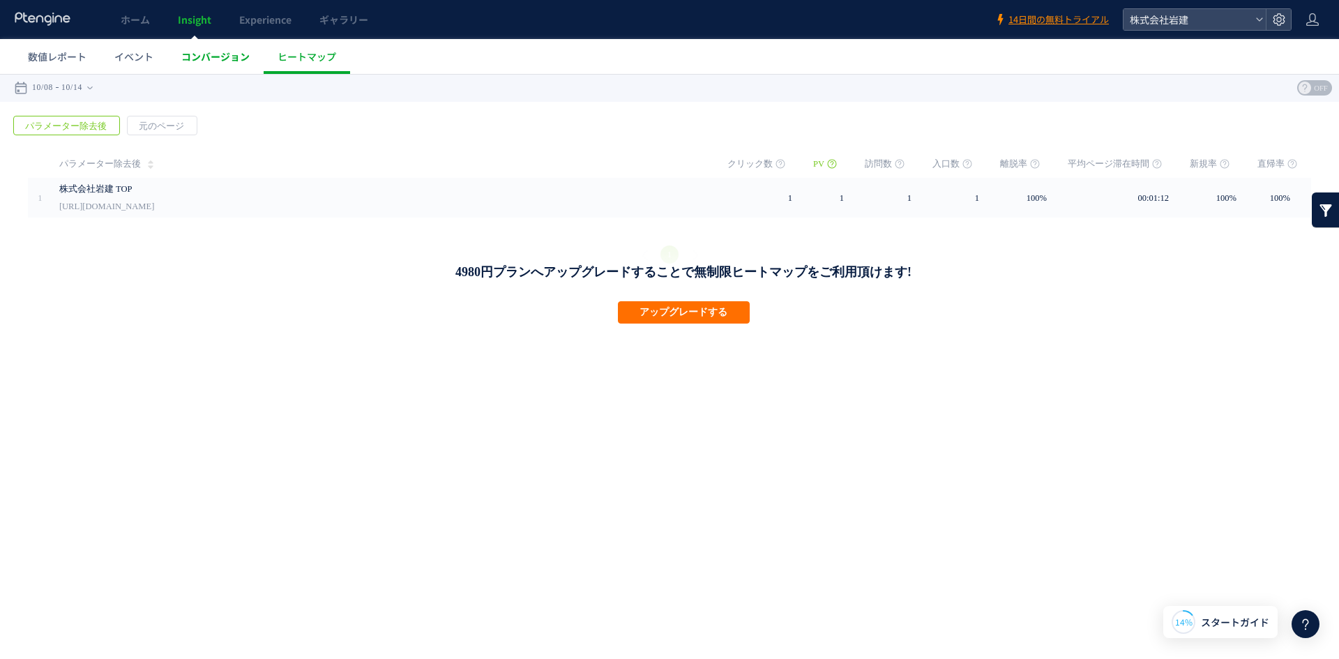
click at [231, 59] on span "コンバージョン" at bounding box center [215, 56] width 68 height 14
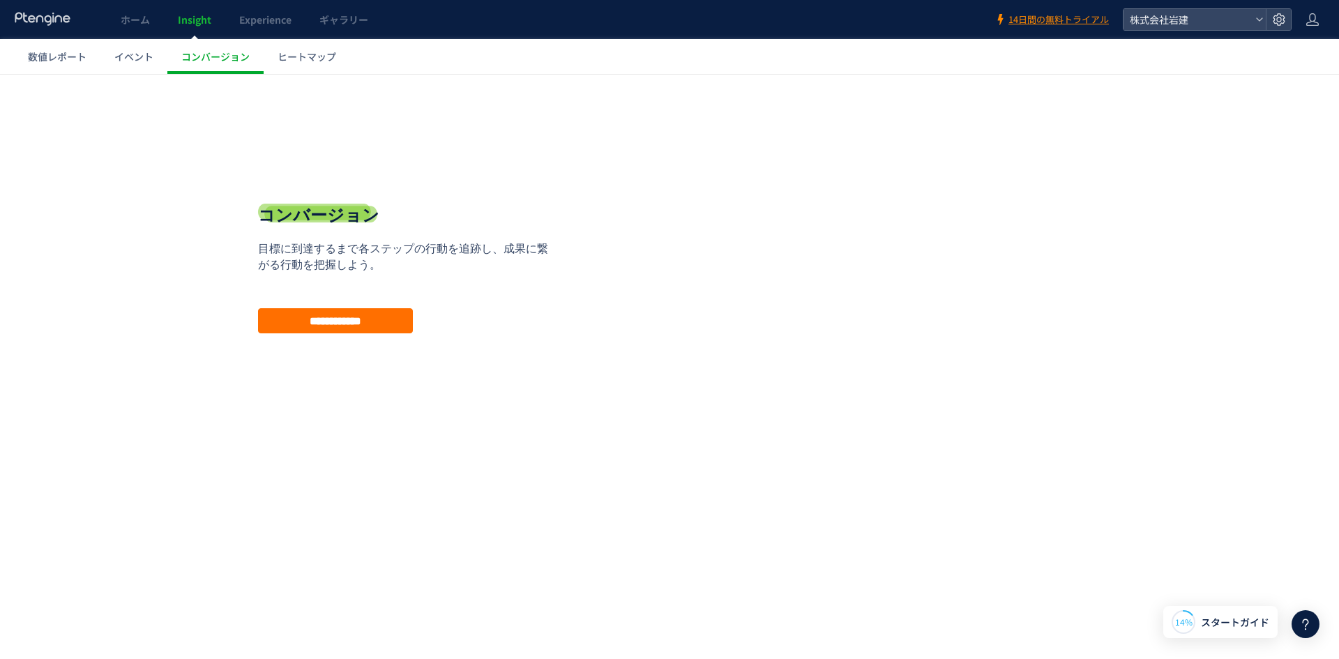
click at [126, 57] on span "イベント" at bounding box center [133, 56] width 39 height 14
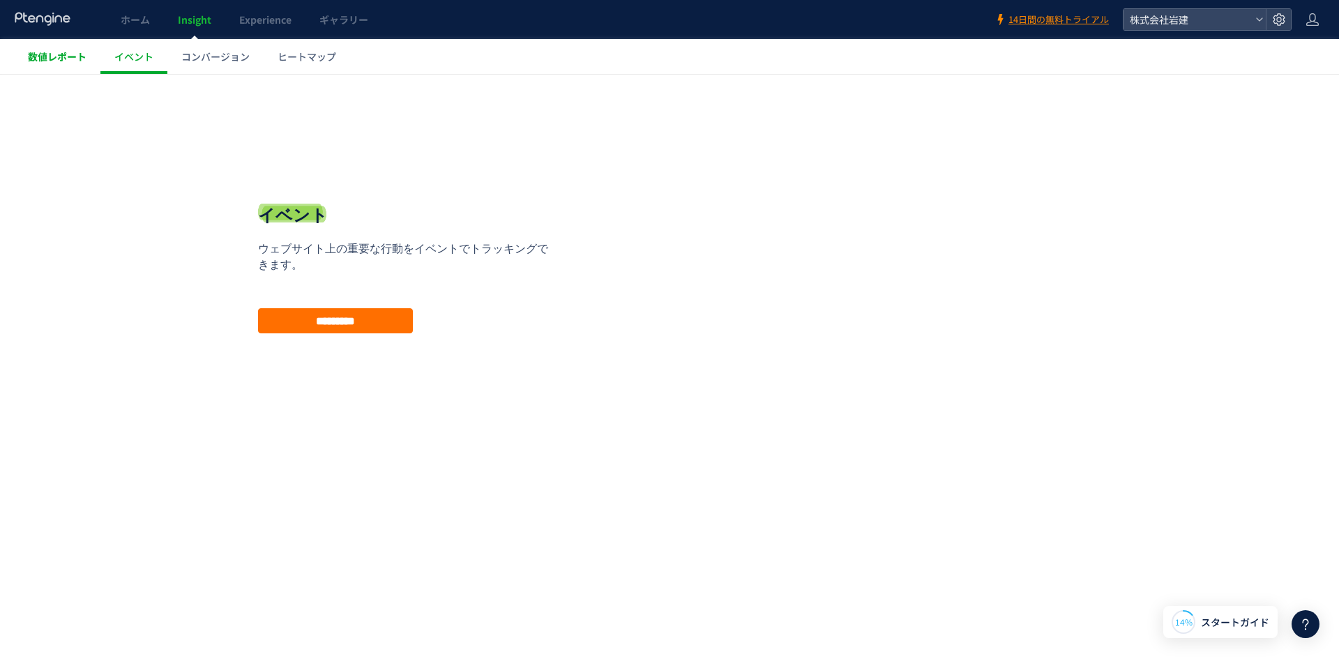
click at [47, 57] on span "数値レポート" at bounding box center [57, 56] width 59 height 14
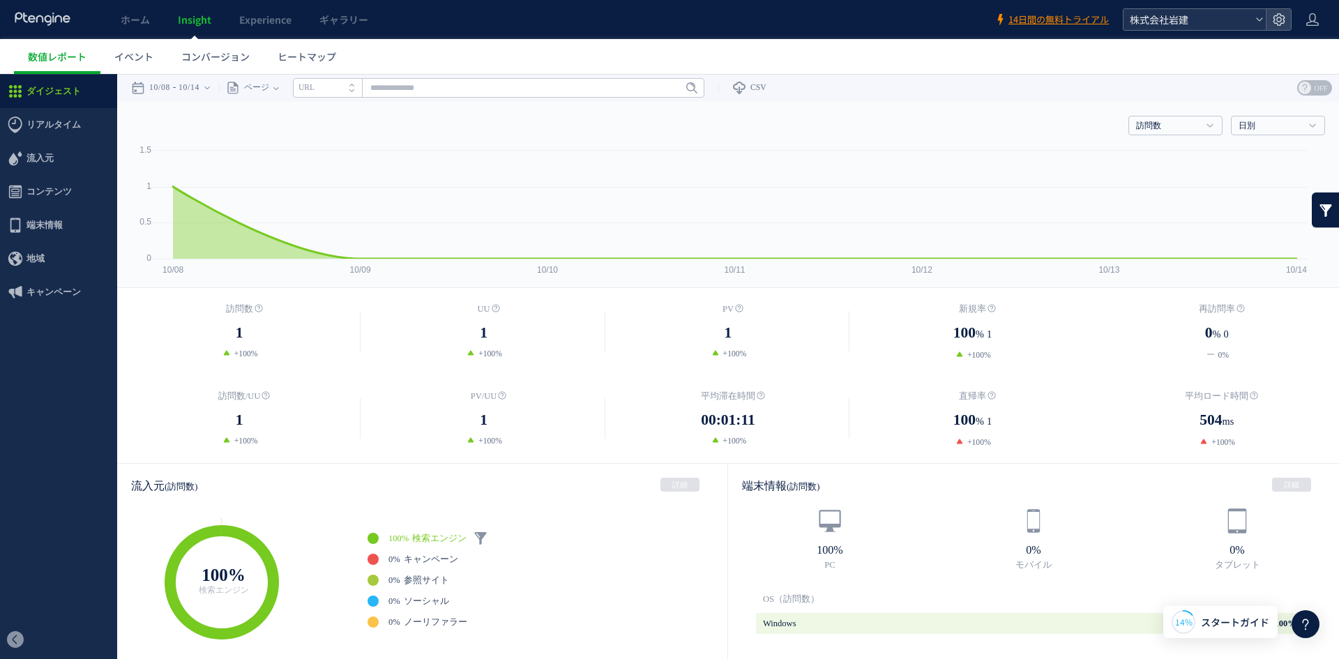
click at [1185, 24] on span "株式会社岩建" at bounding box center [1187, 19] width 124 height 21
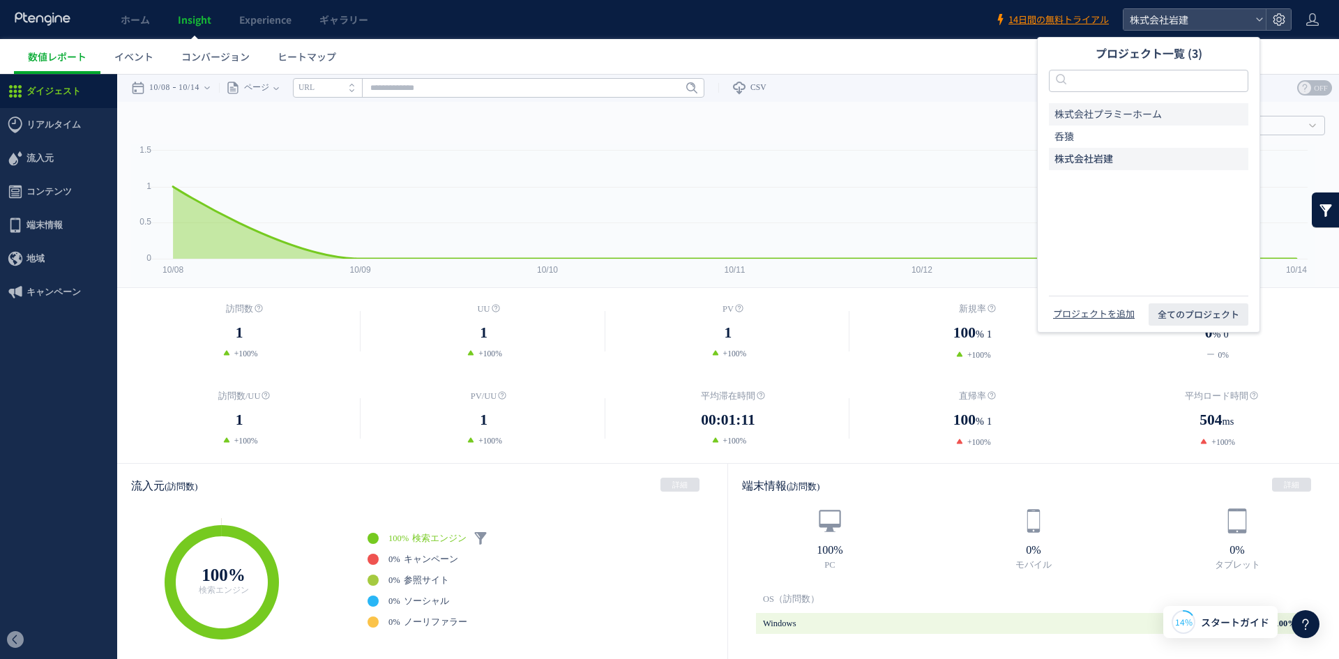
click at [1090, 110] on span "株式会社プラミーホーム" at bounding box center [1107, 114] width 107 height 14
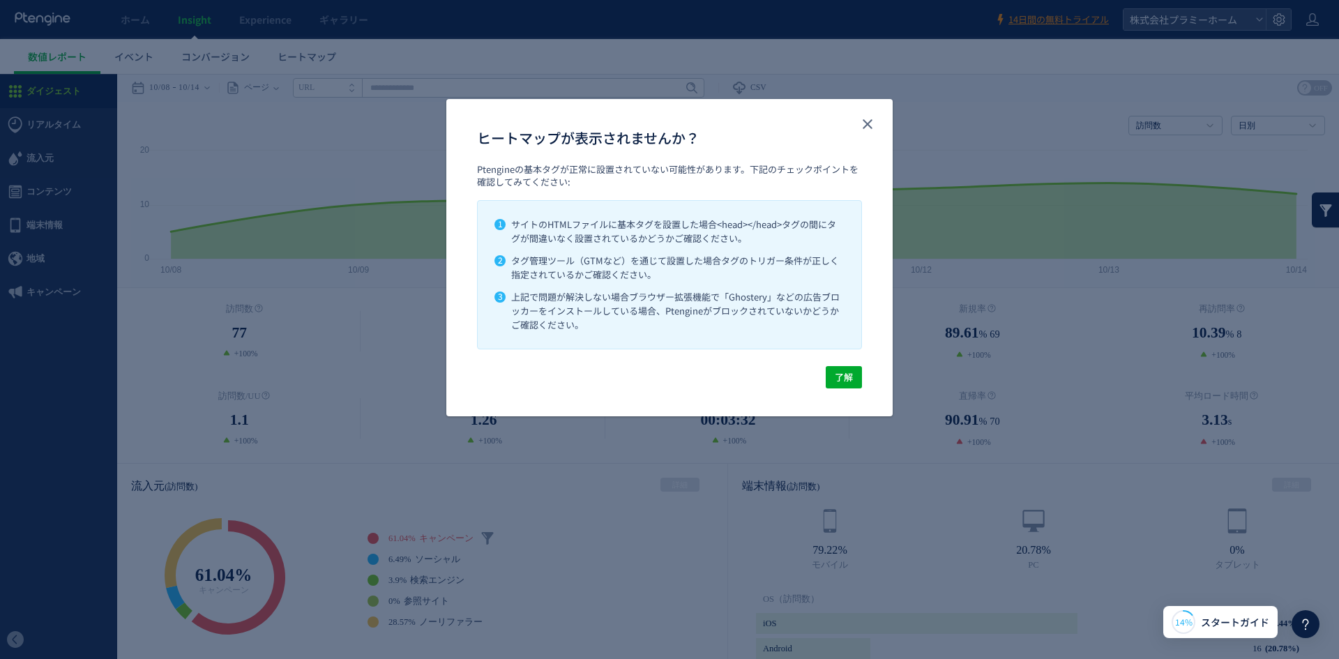
click at [855, 363] on div "Ptengineの基本タグが正常に設置されていない可能性があります。下記のチェックポイントを確認してみてください: 1 サイトのHTMLファイルに基本タグを設…" at bounding box center [669, 264] width 446 height 203
drag, startPoint x: 855, startPoint y: 372, endPoint x: 856, endPoint y: 297, distance: 74.6
click at [855, 372] on button "了解" at bounding box center [843, 377] width 36 height 22
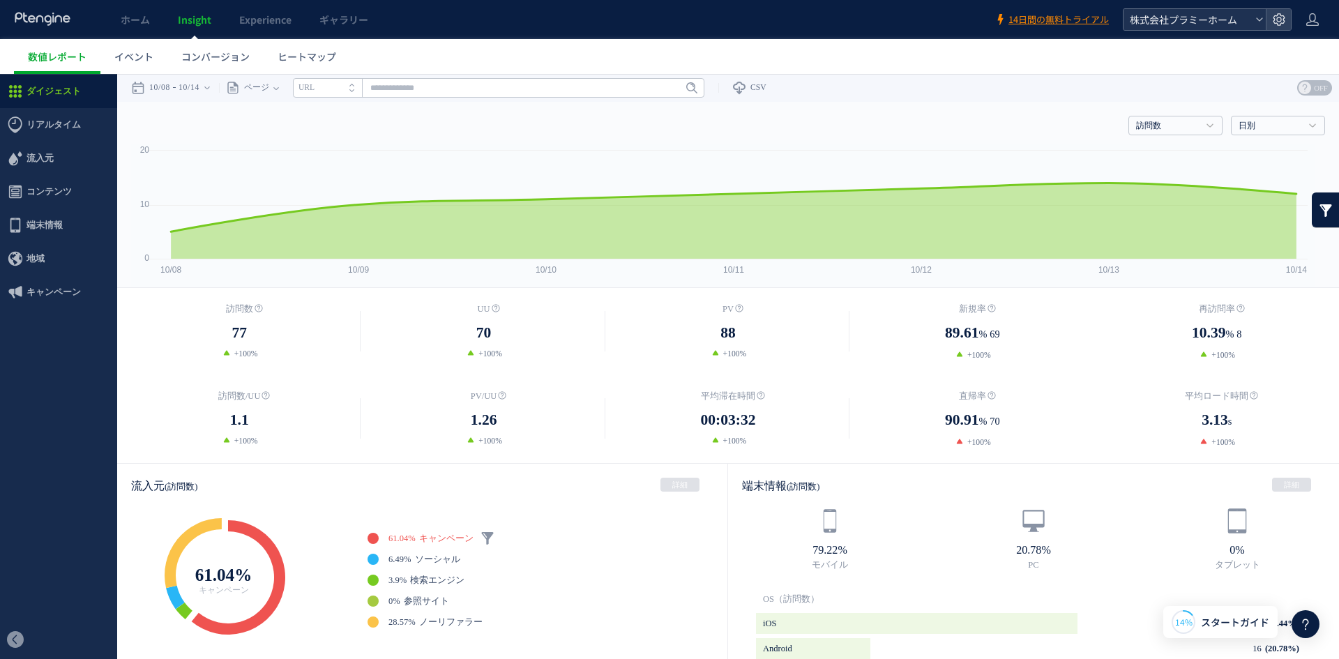
click at [1174, 24] on span "株式会社プラミーホーム" at bounding box center [1187, 19] width 124 height 21
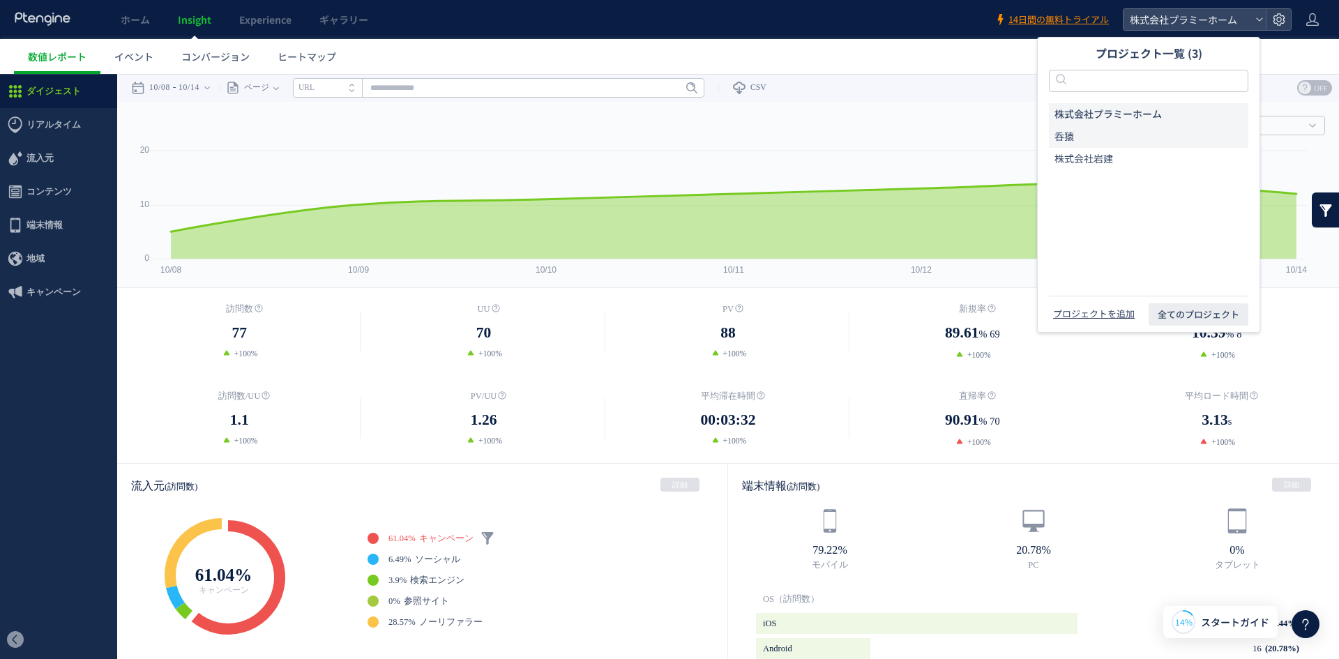
click at [1130, 138] on li "呑猿" at bounding box center [1148, 136] width 199 height 22
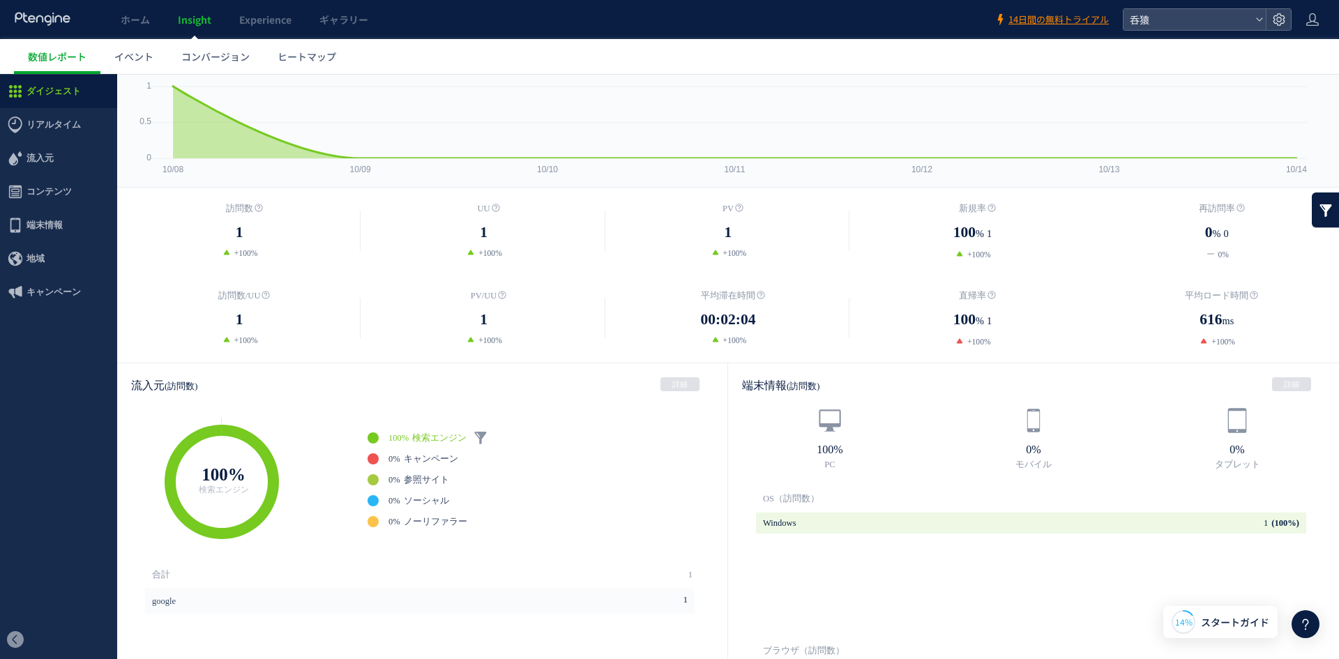
scroll to position [209, 0]
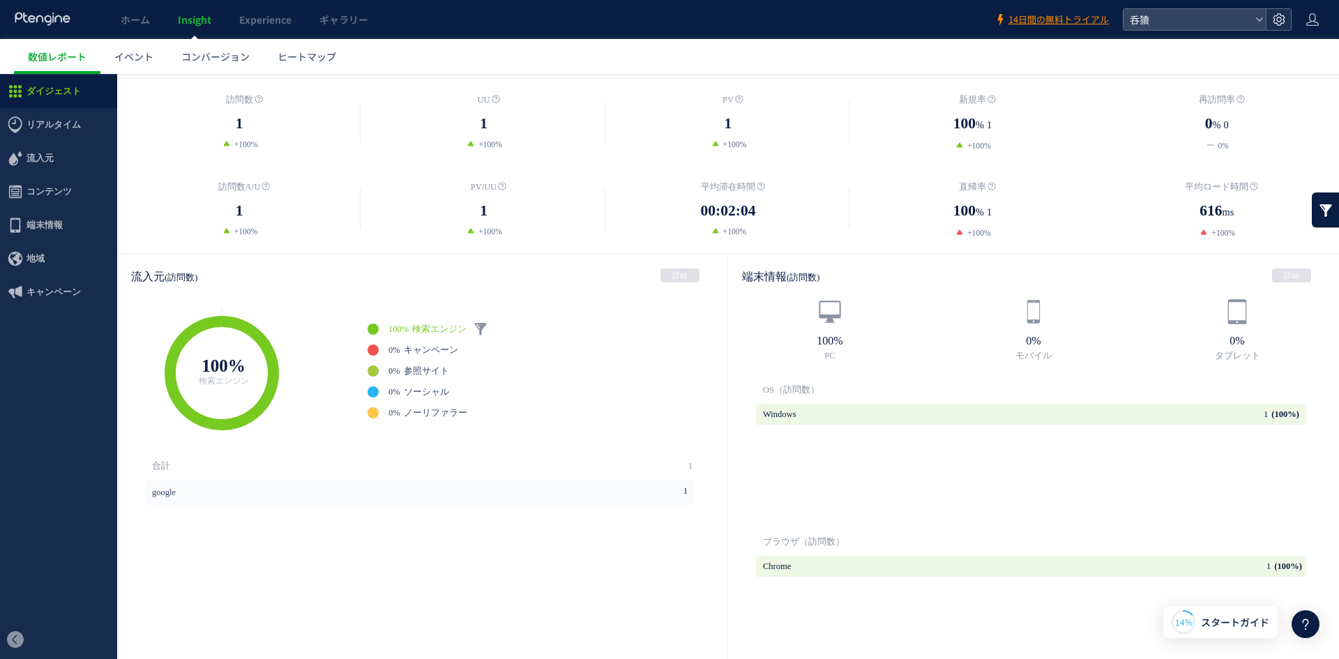
click at [1275, 20] on icon at bounding box center [1279, 20] width 14 height 14
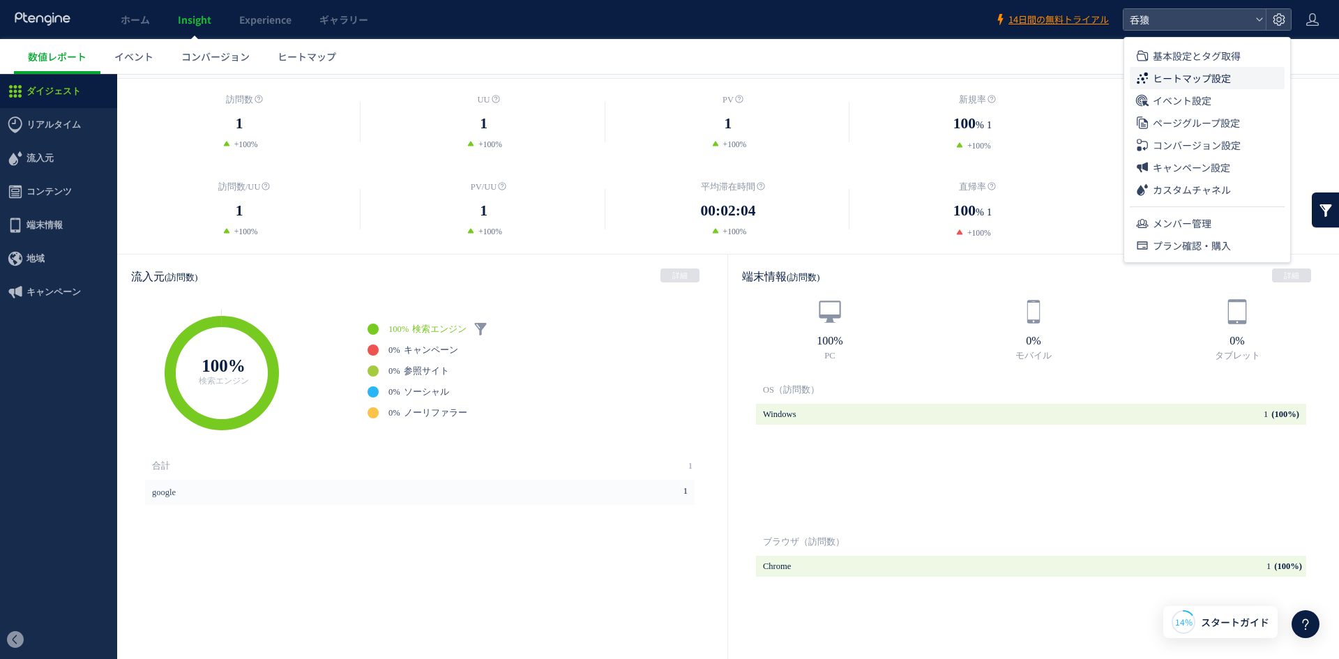
click at [1214, 77] on span "ヒートマップ設定" at bounding box center [1191, 78] width 78 height 22
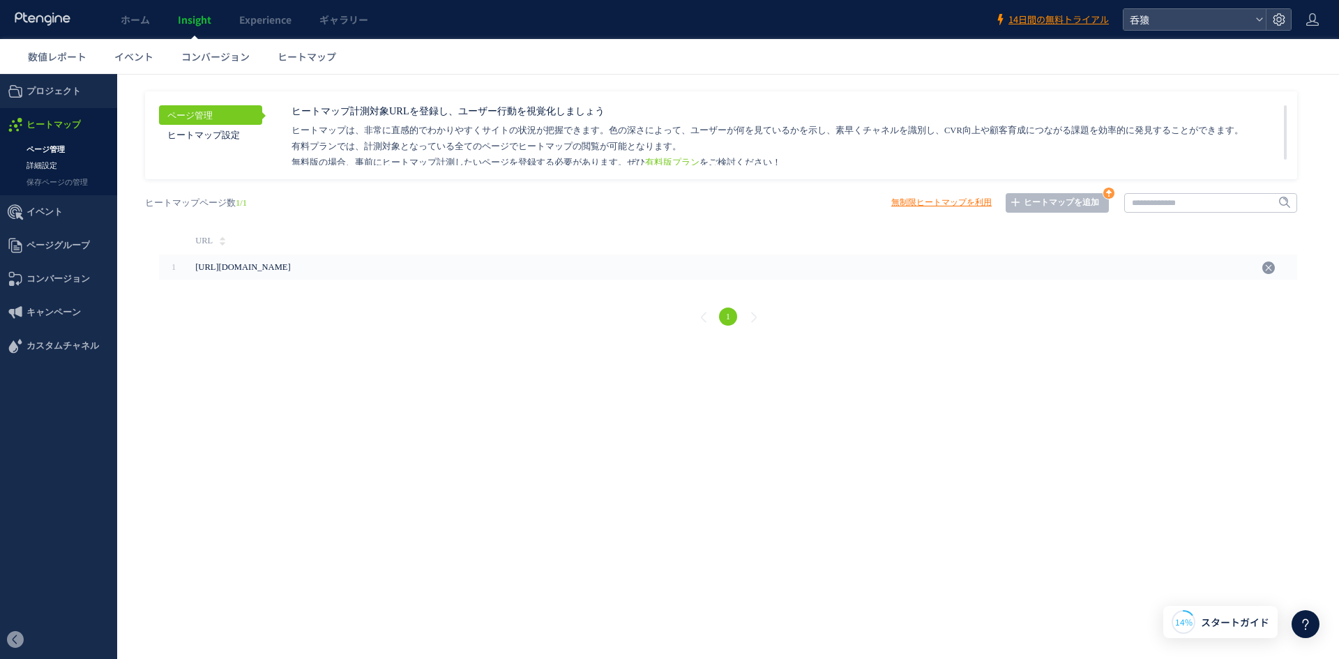
click at [38, 162] on link "詳細設定" at bounding box center [58, 166] width 117 height 16
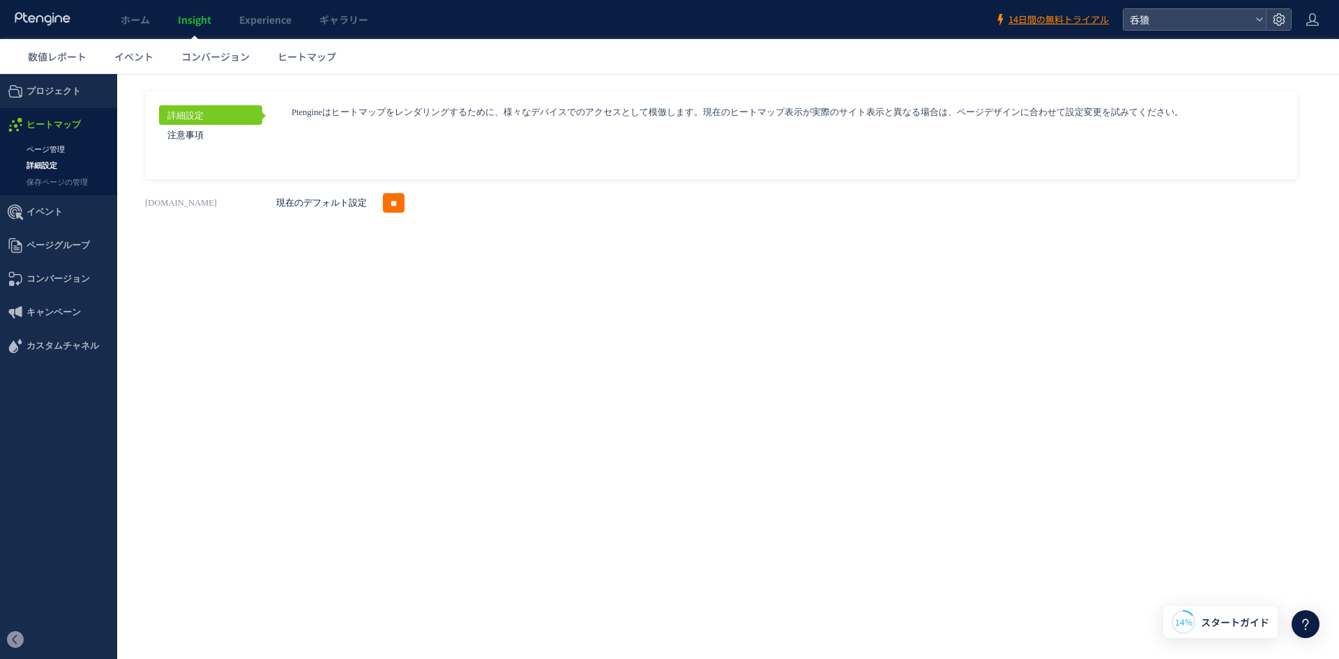
click at [52, 150] on link "ページ管理" at bounding box center [58, 150] width 117 height 16
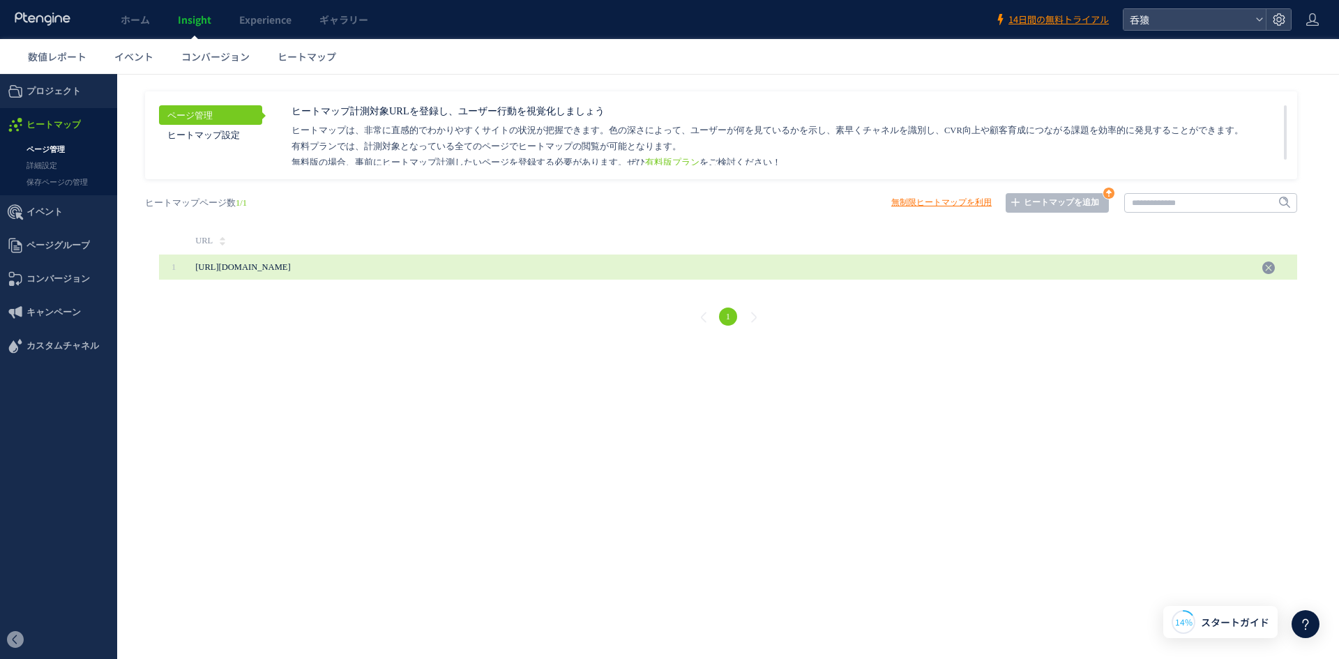
click at [268, 264] on span "[URL][DOMAIN_NAME]" at bounding box center [242, 267] width 95 height 10
click at [290, 265] on span "[URL][DOMAIN_NAME]" at bounding box center [242, 267] width 95 height 10
click at [263, 270] on span "[URL][DOMAIN_NAME]" at bounding box center [242, 267] width 95 height 10
click at [206, 263] on span "[URL][DOMAIN_NAME]" at bounding box center [242, 267] width 95 height 10
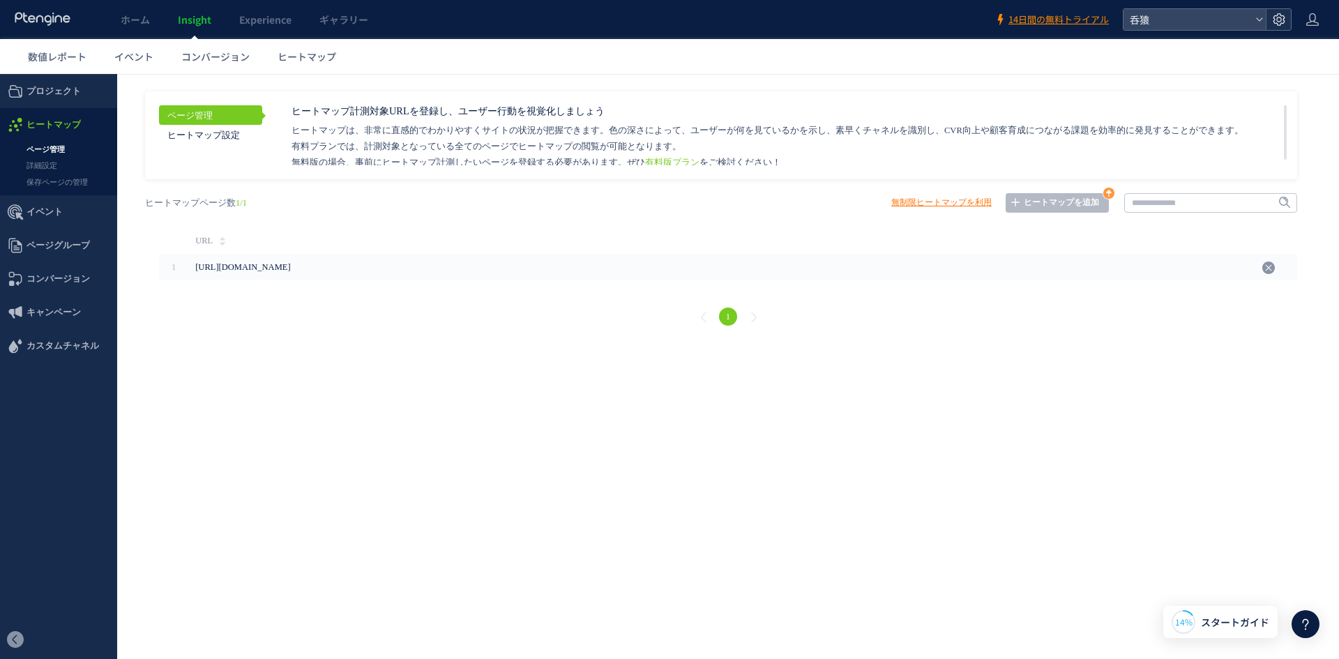
click at [1272, 16] on icon at bounding box center [1279, 20] width 14 height 14
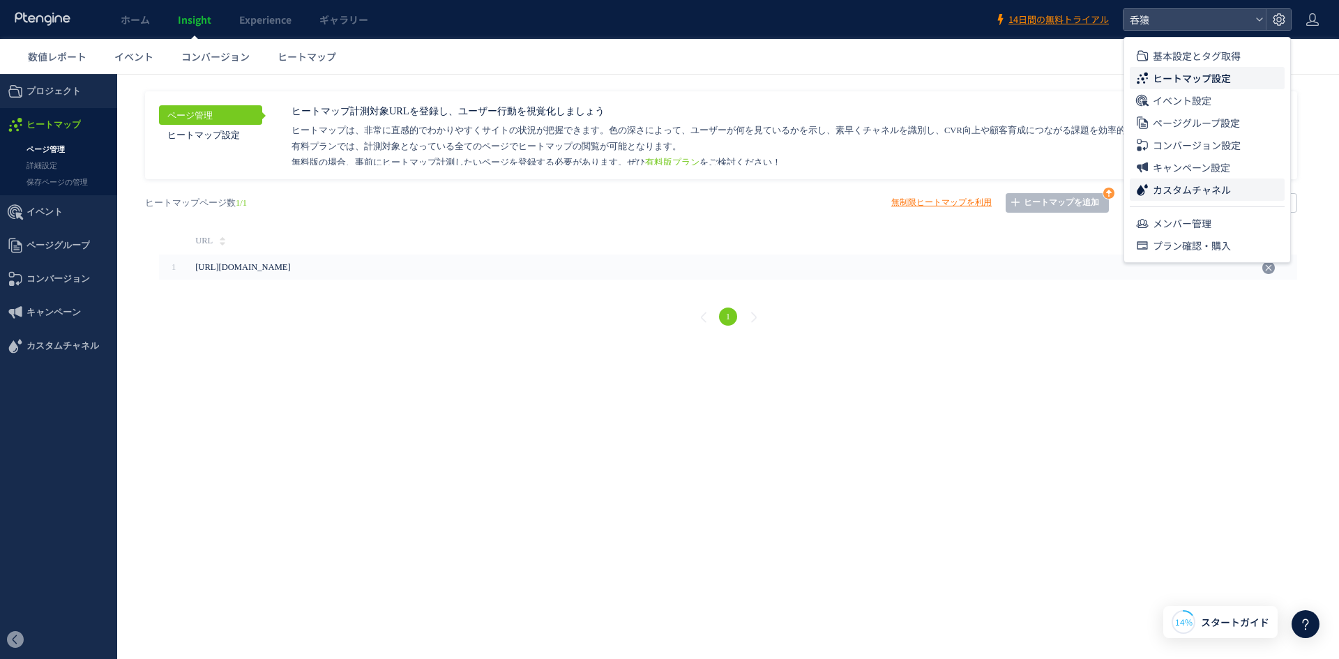
click at [1213, 190] on span "カスタムチャネル" at bounding box center [1191, 189] width 78 height 22
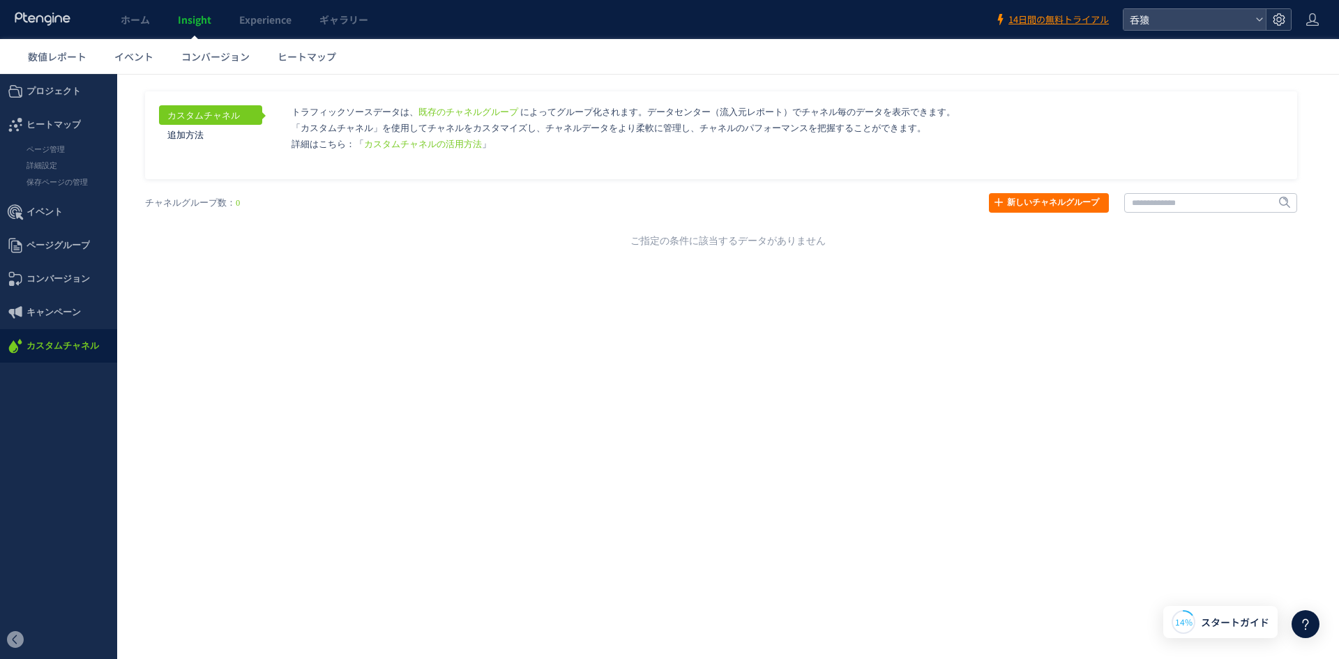
click at [1277, 18] on use at bounding box center [1278, 19] width 12 height 12
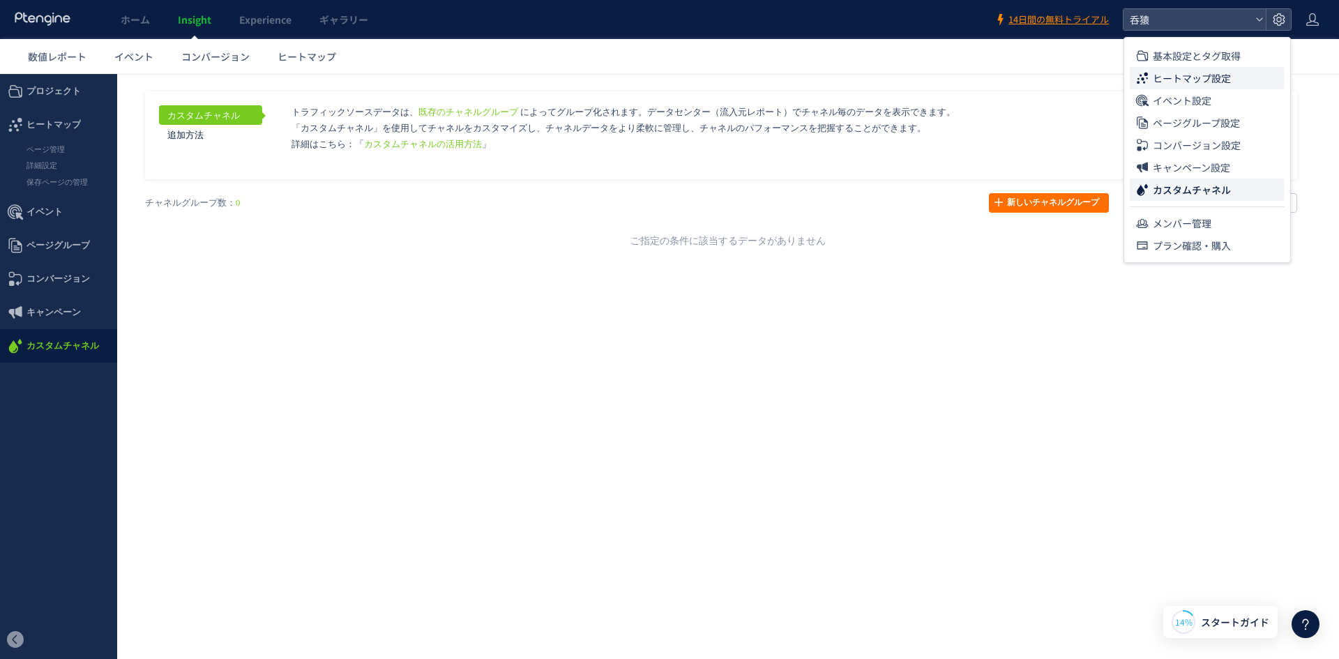
click at [1202, 82] on span "ヒートマップ設定" at bounding box center [1191, 78] width 78 height 22
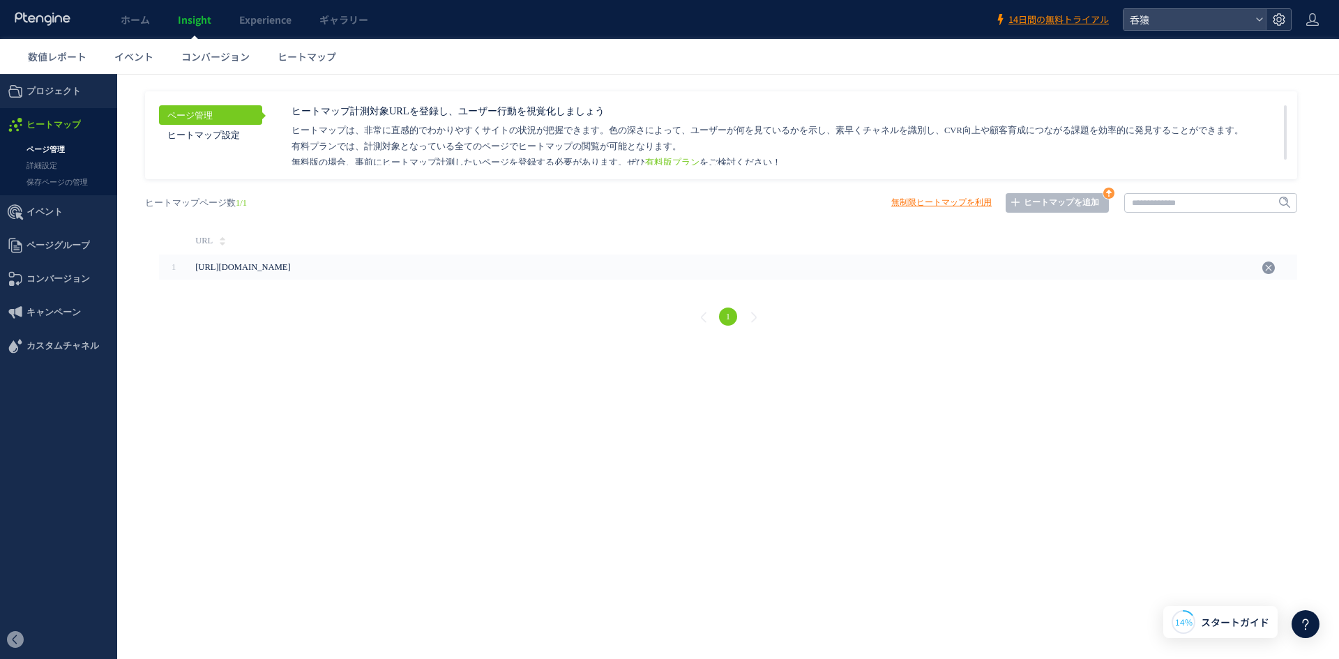
click at [1281, 19] on use at bounding box center [1278, 19] width 12 height 12
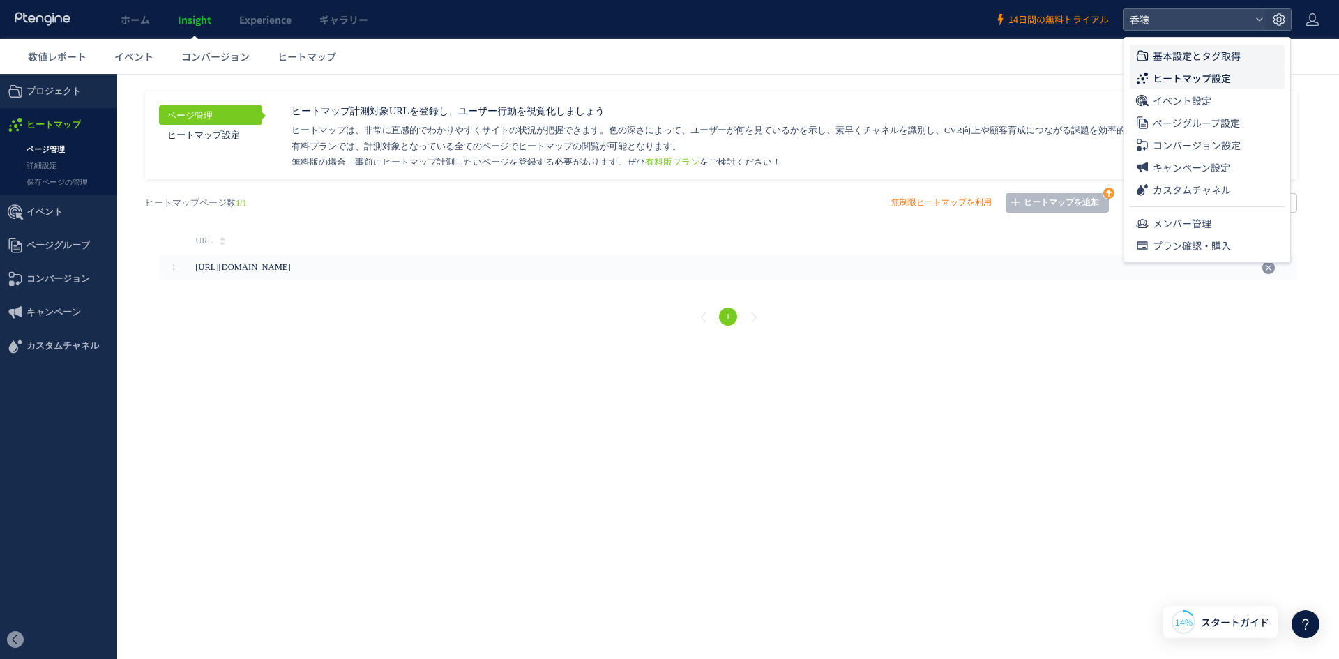
click at [1239, 61] on span "基本設定とタグ取得" at bounding box center [1196, 56] width 88 height 22
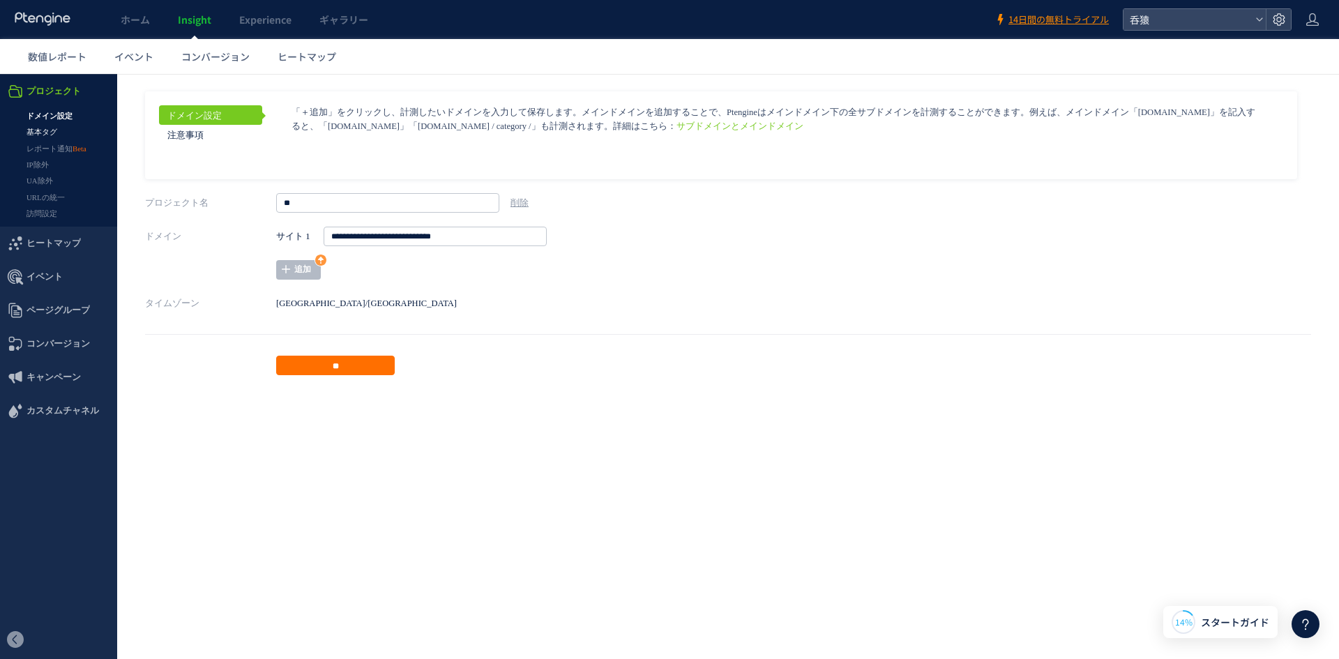
click at [56, 130] on link "基本タグ" at bounding box center [58, 132] width 117 height 16
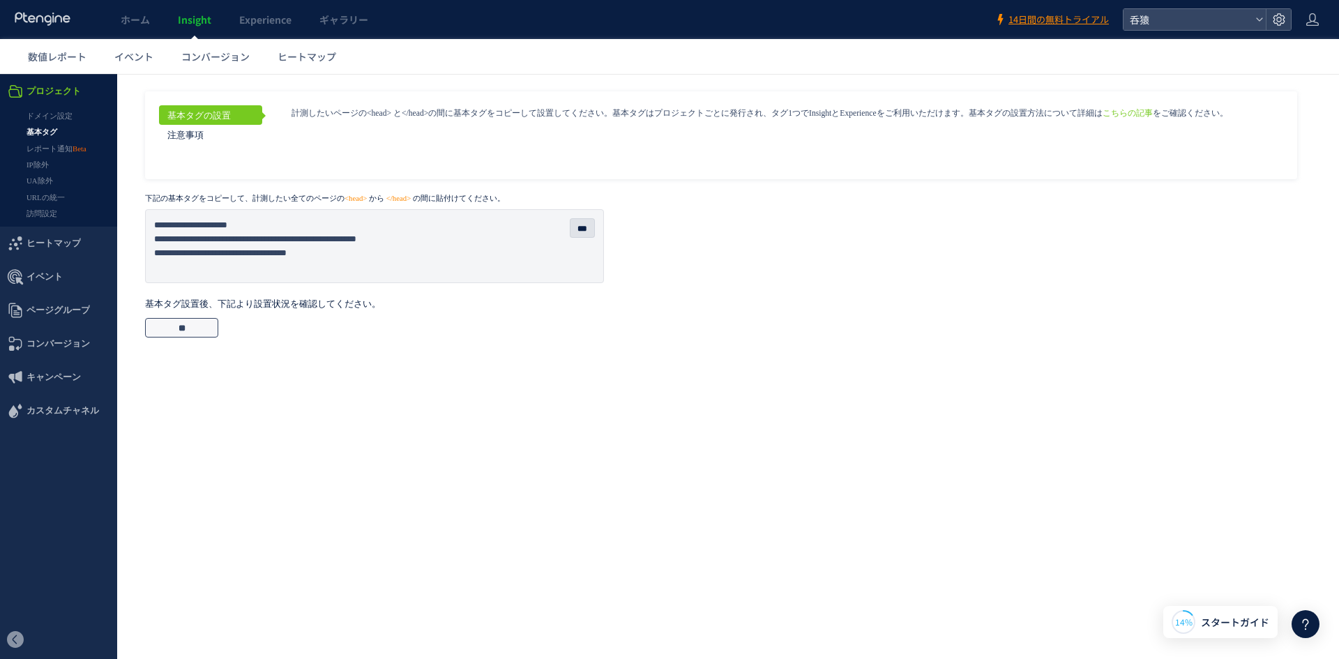
click at [184, 326] on input "**" at bounding box center [181, 328] width 73 height 20
